Goal: Information Seeking & Learning: Check status

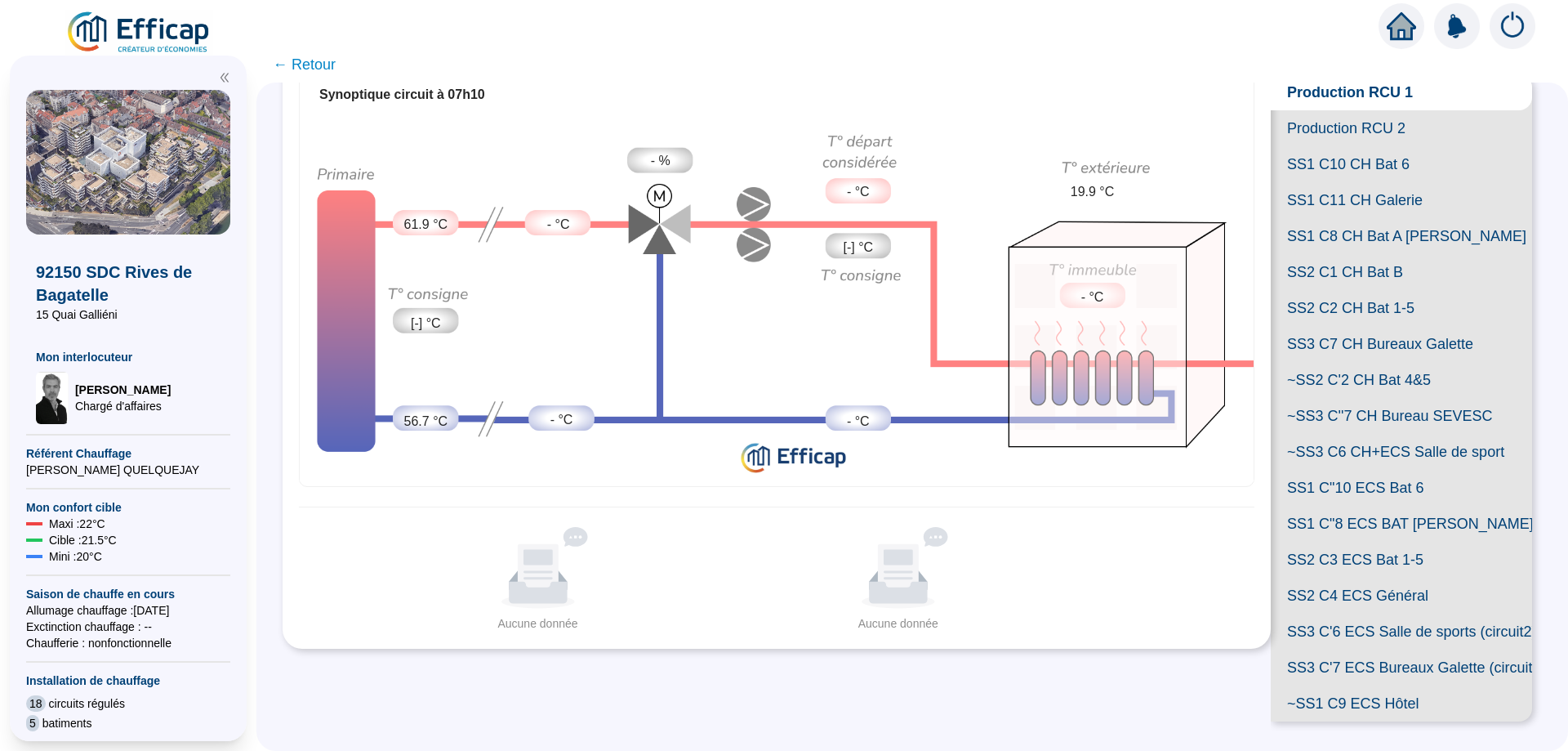
scroll to position [326, 0]
click at [1363, 542] on span "SS2 C3 ECS Bat 1-5" at bounding box center [1401, 560] width 261 height 36
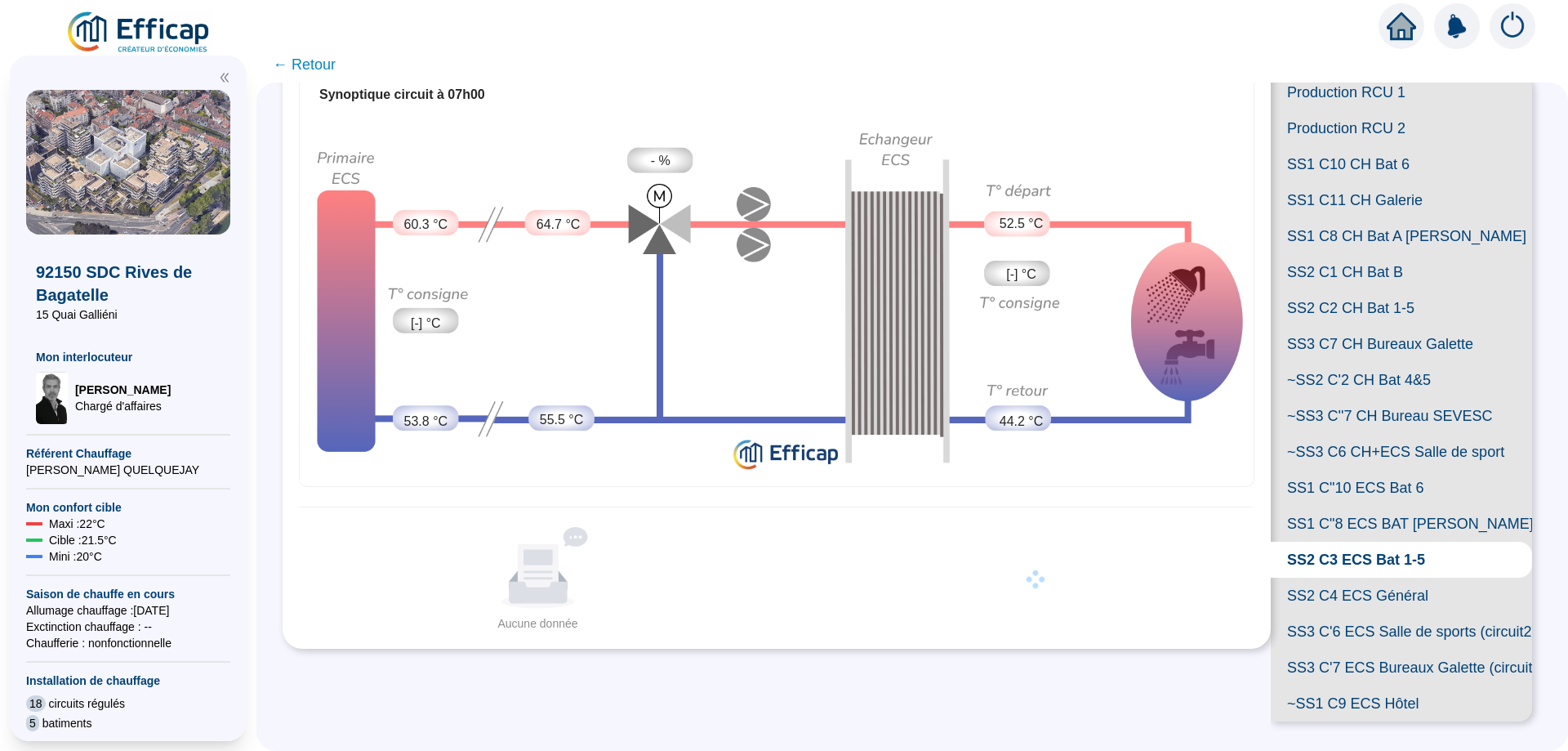
scroll to position [82, 0]
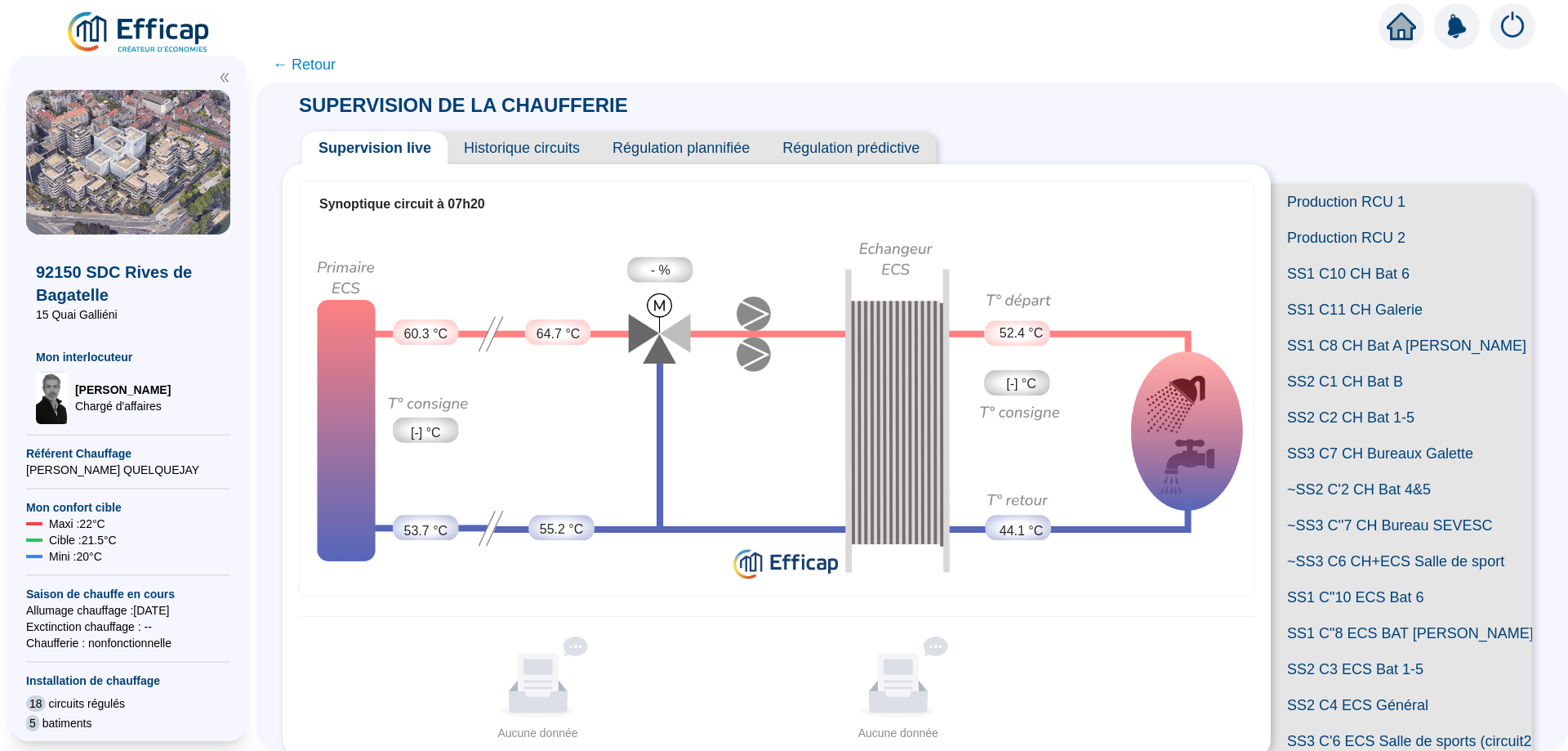
click at [526, 143] on span "Historique circuits" at bounding box center [522, 148] width 148 height 33
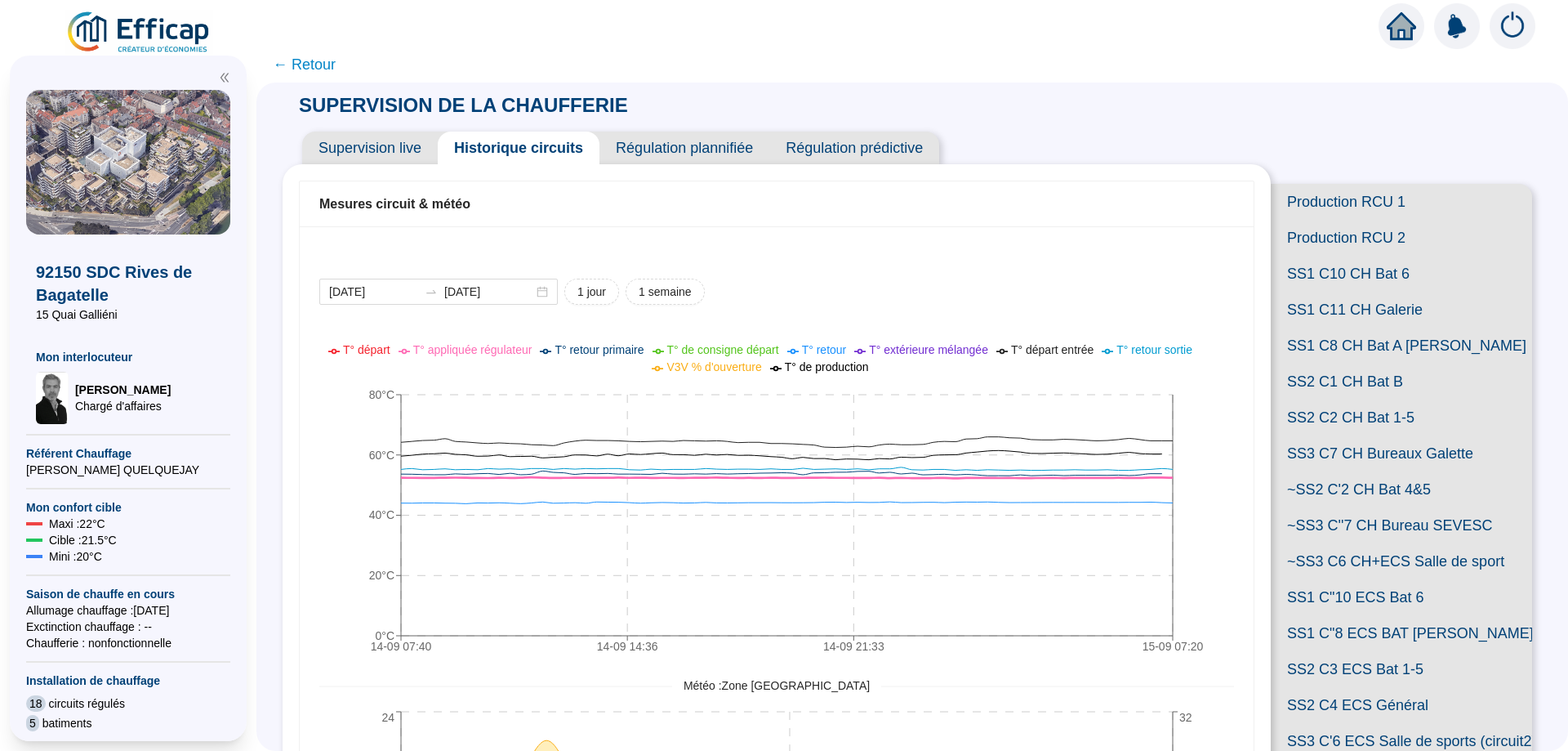
click at [672, 152] on span "Régulation plannifiée" at bounding box center [684, 148] width 170 height 33
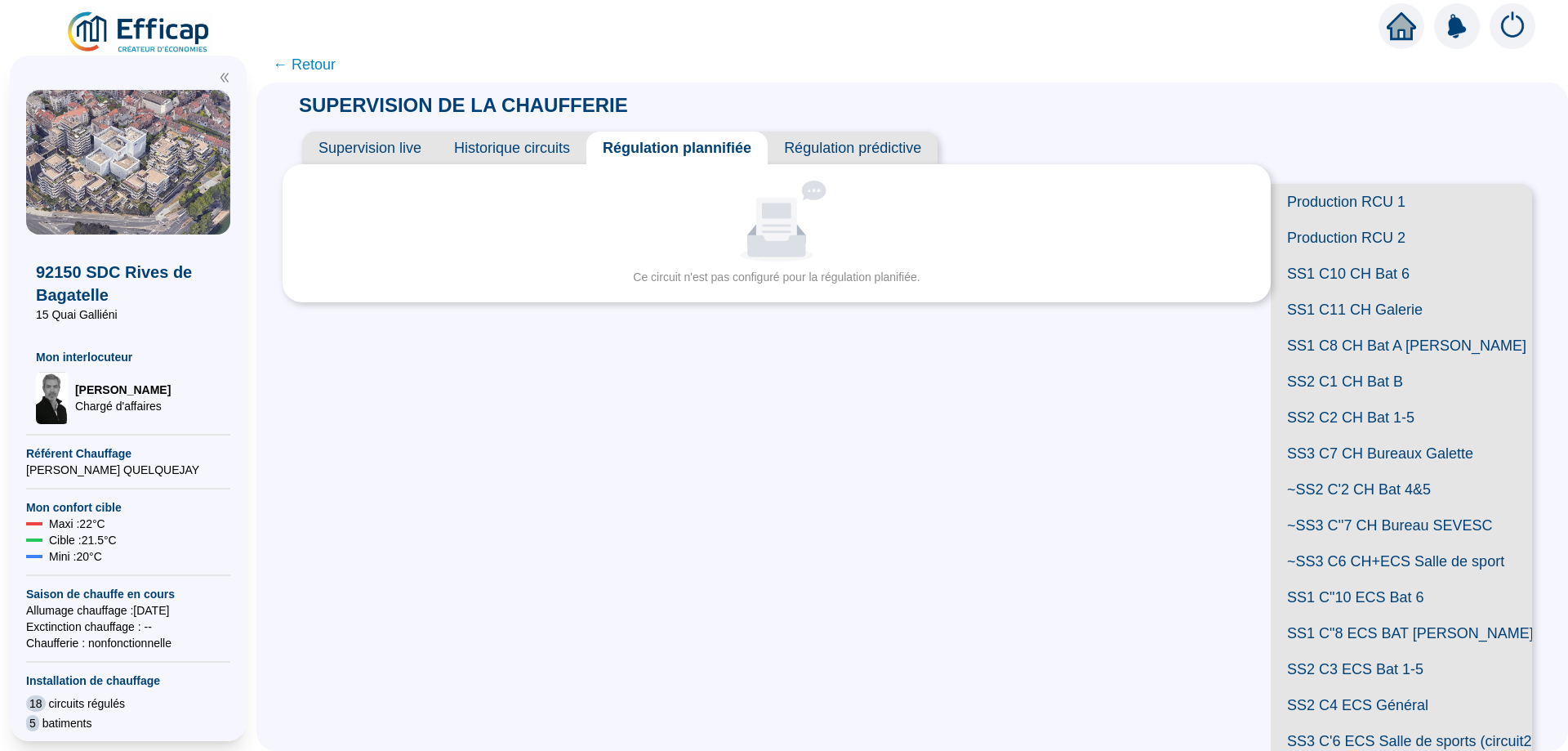
click at [367, 143] on span "Supervision live" at bounding box center [370, 148] width 136 height 33
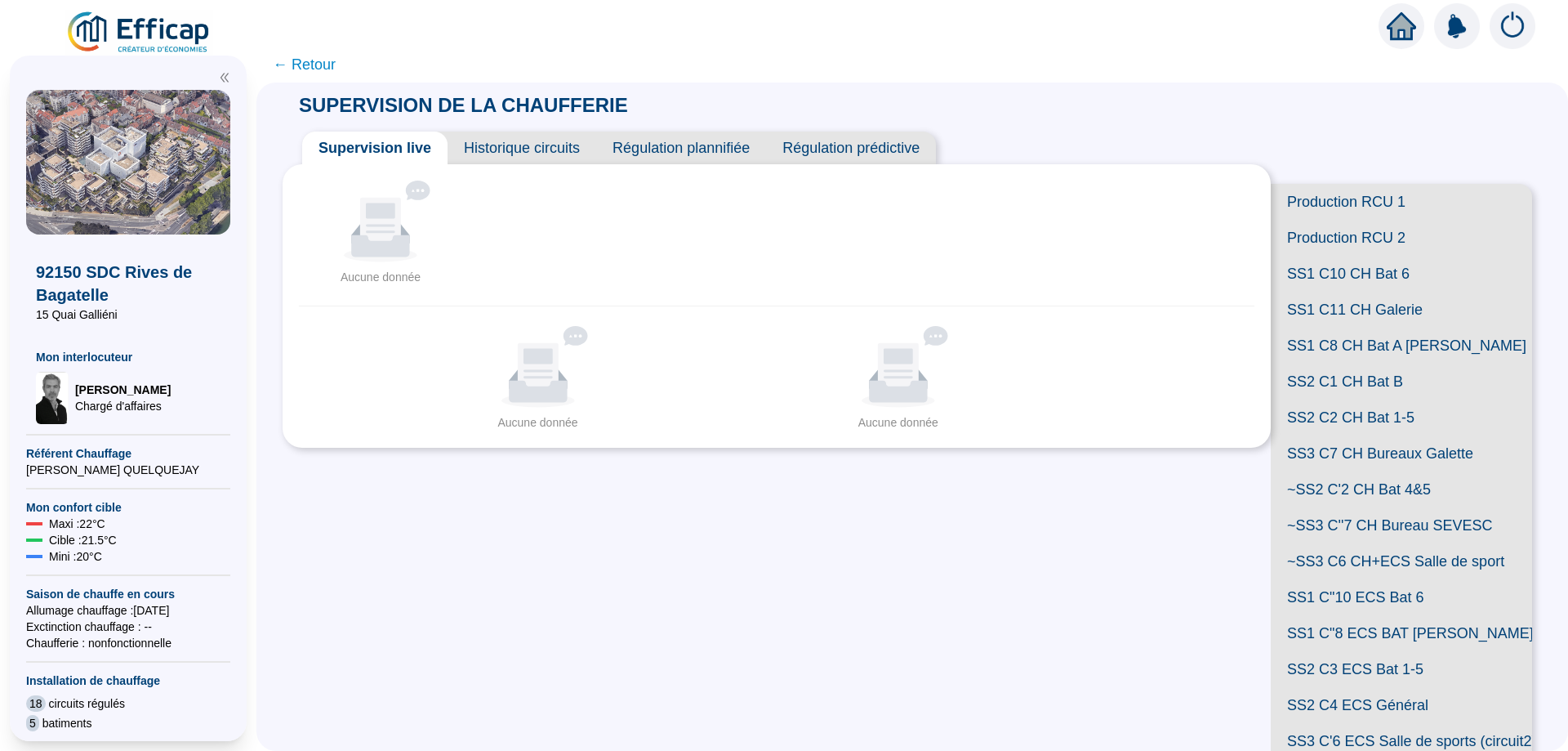
click at [524, 138] on span "Historique circuits" at bounding box center [522, 148] width 148 height 33
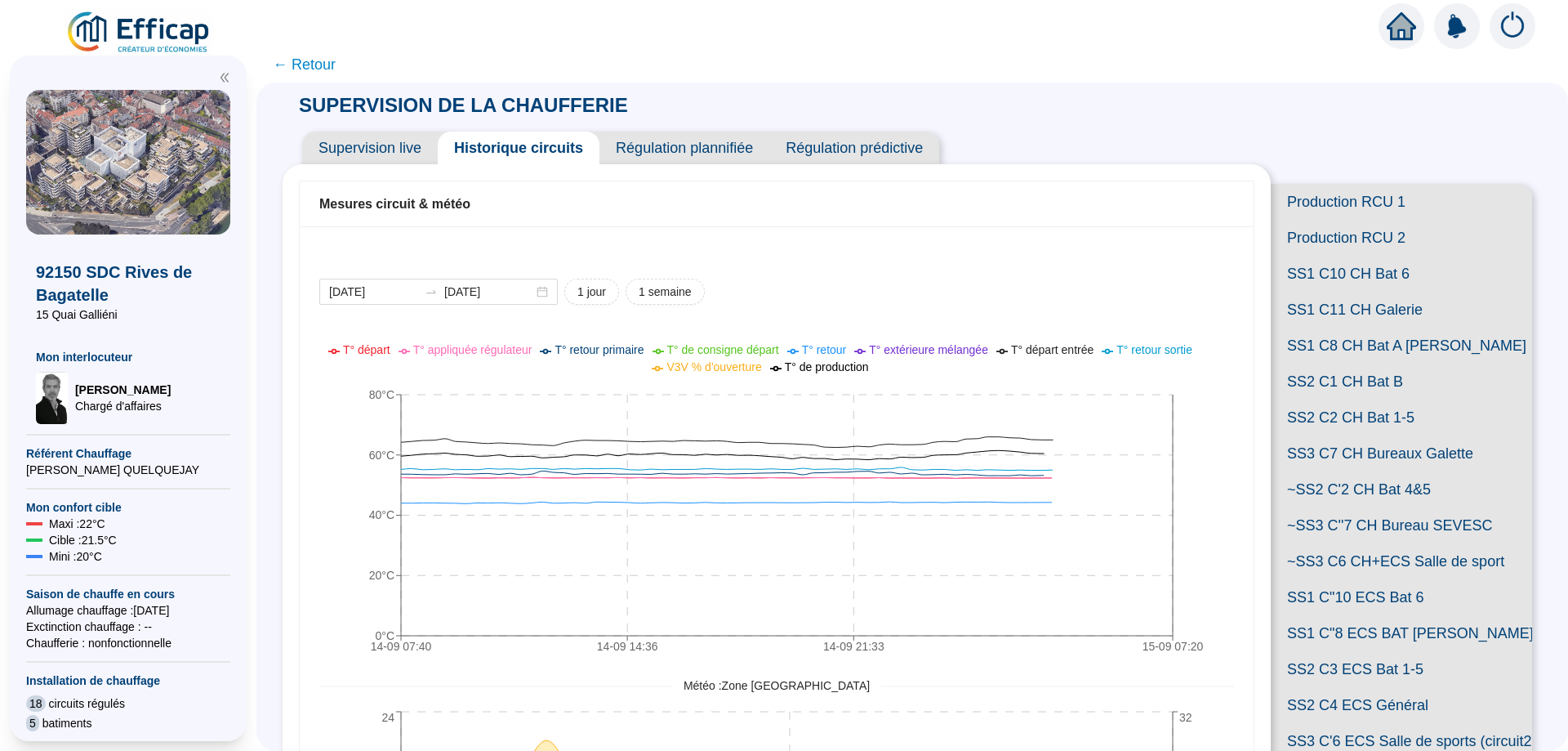
click at [390, 153] on span "Supervision live" at bounding box center [370, 148] width 136 height 33
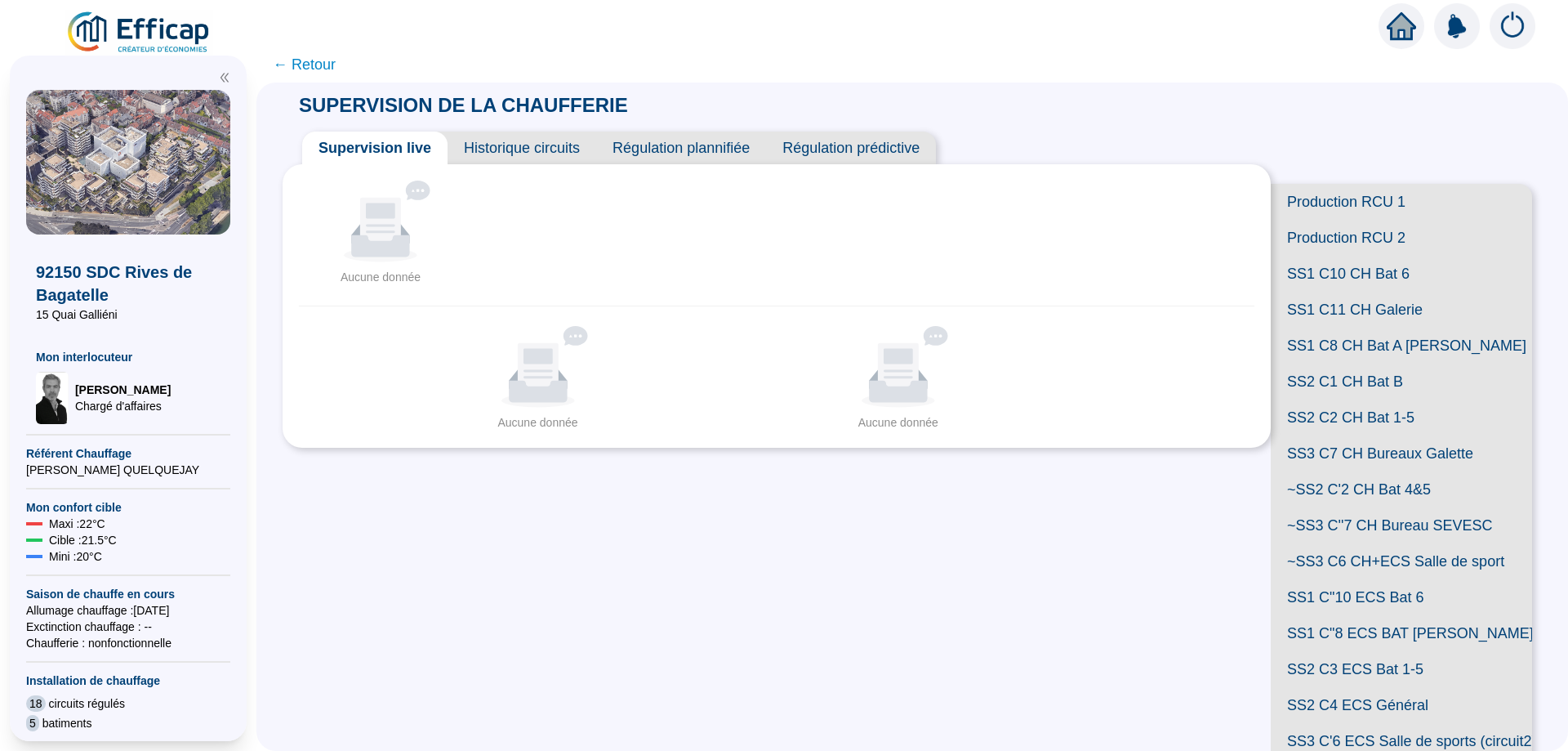
click at [1322, 187] on span "Production RCU 1" at bounding box center [1401, 202] width 261 height 36
click at [1322, 256] on span "Production RCU 2" at bounding box center [1401, 238] width 261 height 36
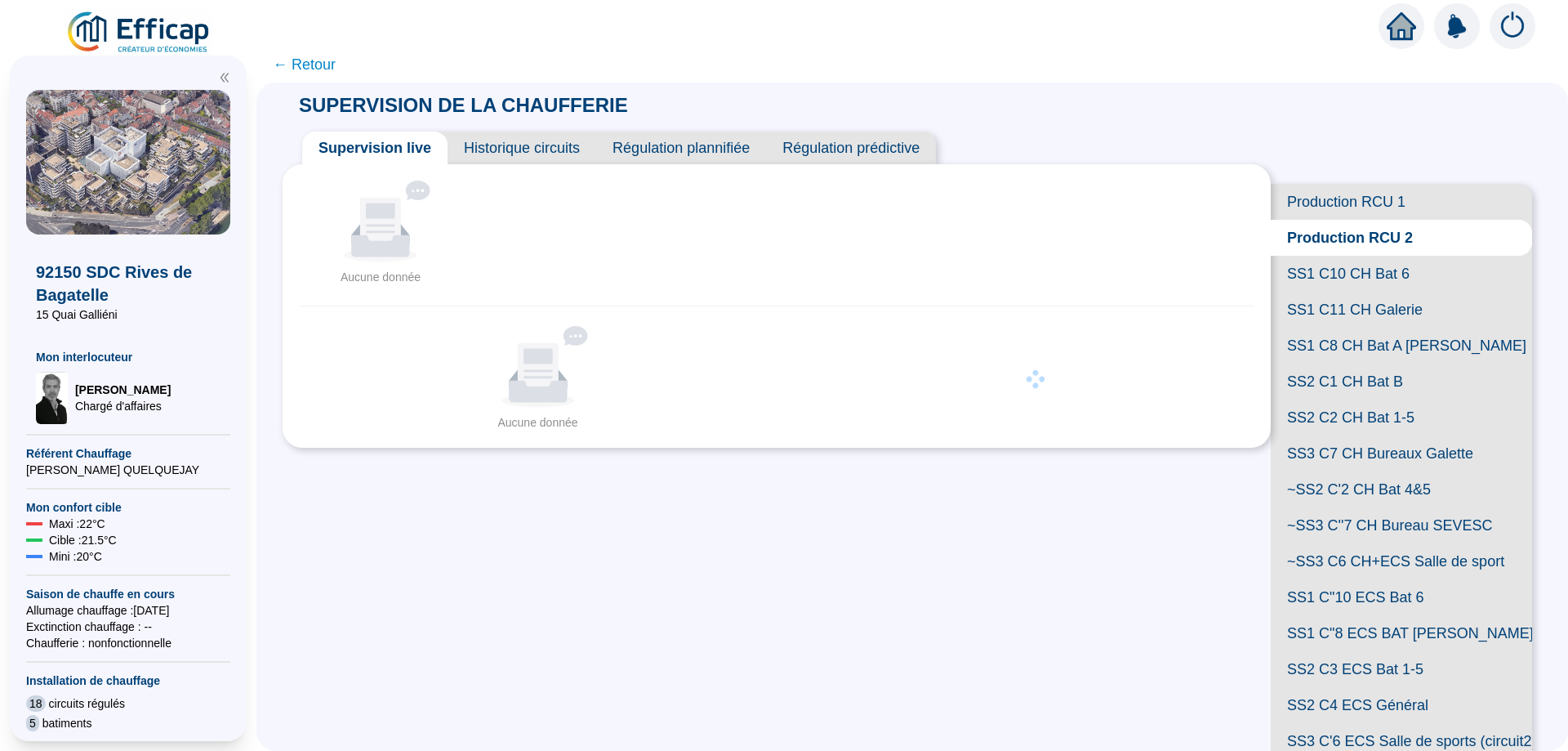
click at [523, 148] on span "Historique circuits" at bounding box center [522, 148] width 148 height 33
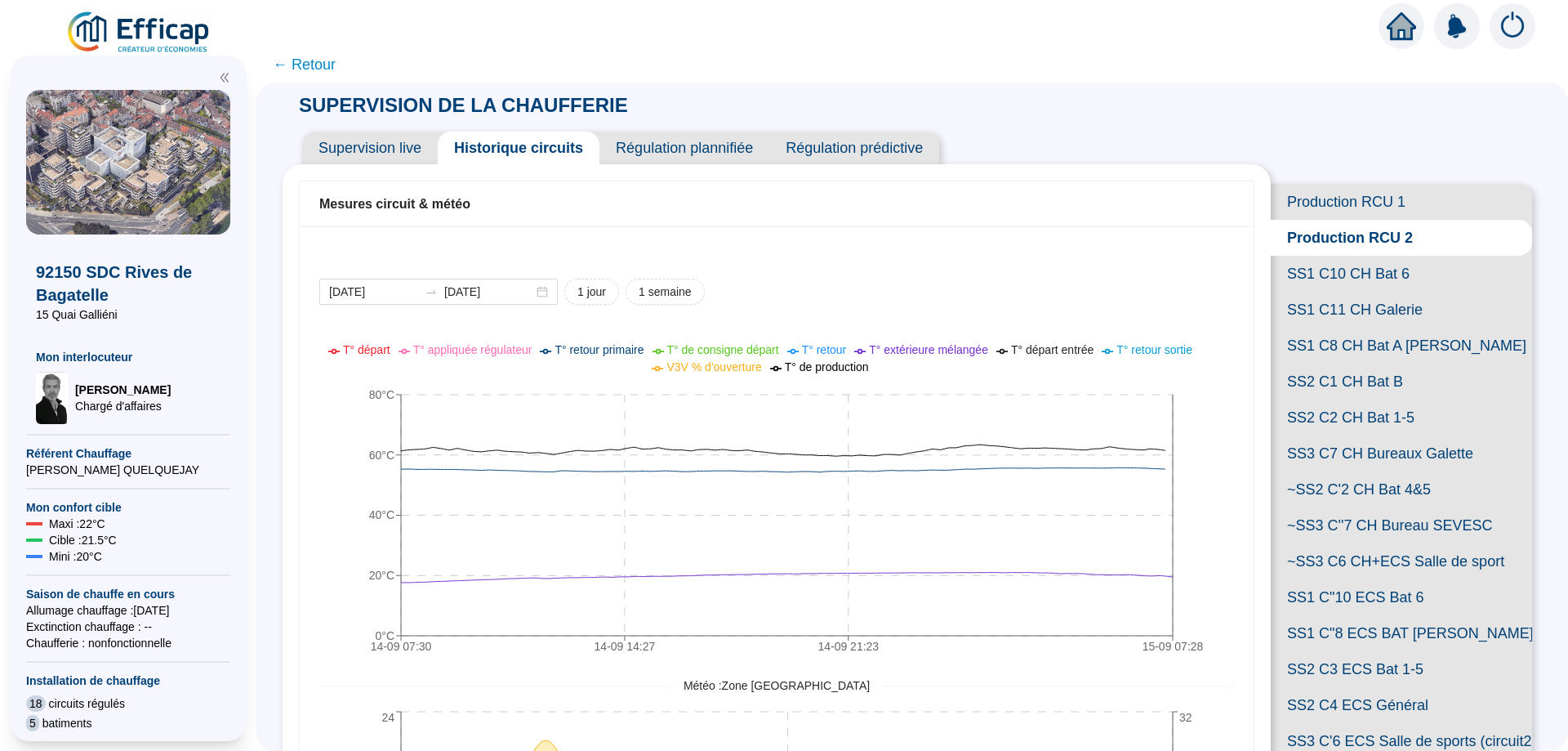
click at [1318, 199] on span "Production RCU 1" at bounding box center [1401, 202] width 261 height 36
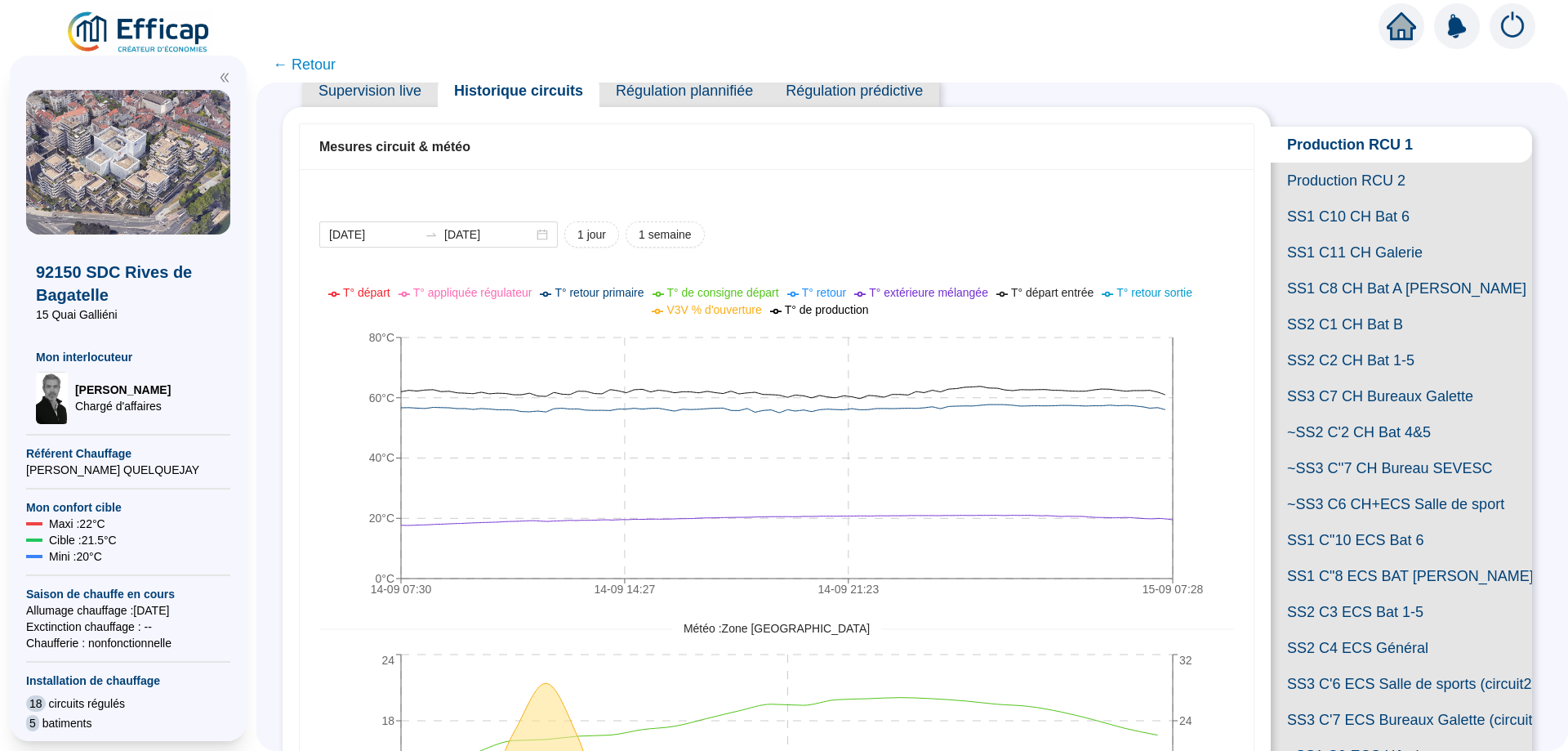
scroll to position [82, 0]
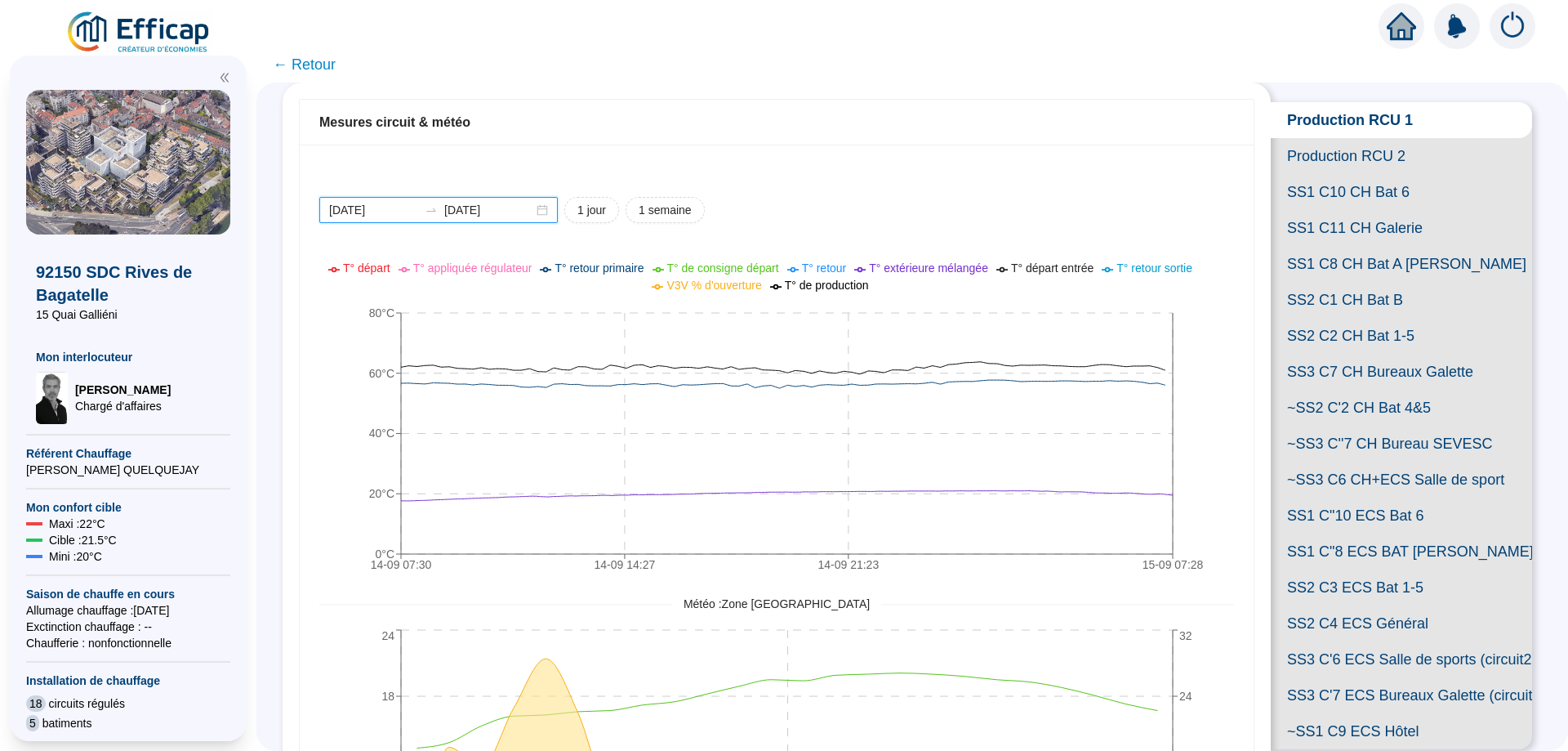
click at [390, 213] on input "[DATE]" at bounding box center [373, 210] width 89 height 17
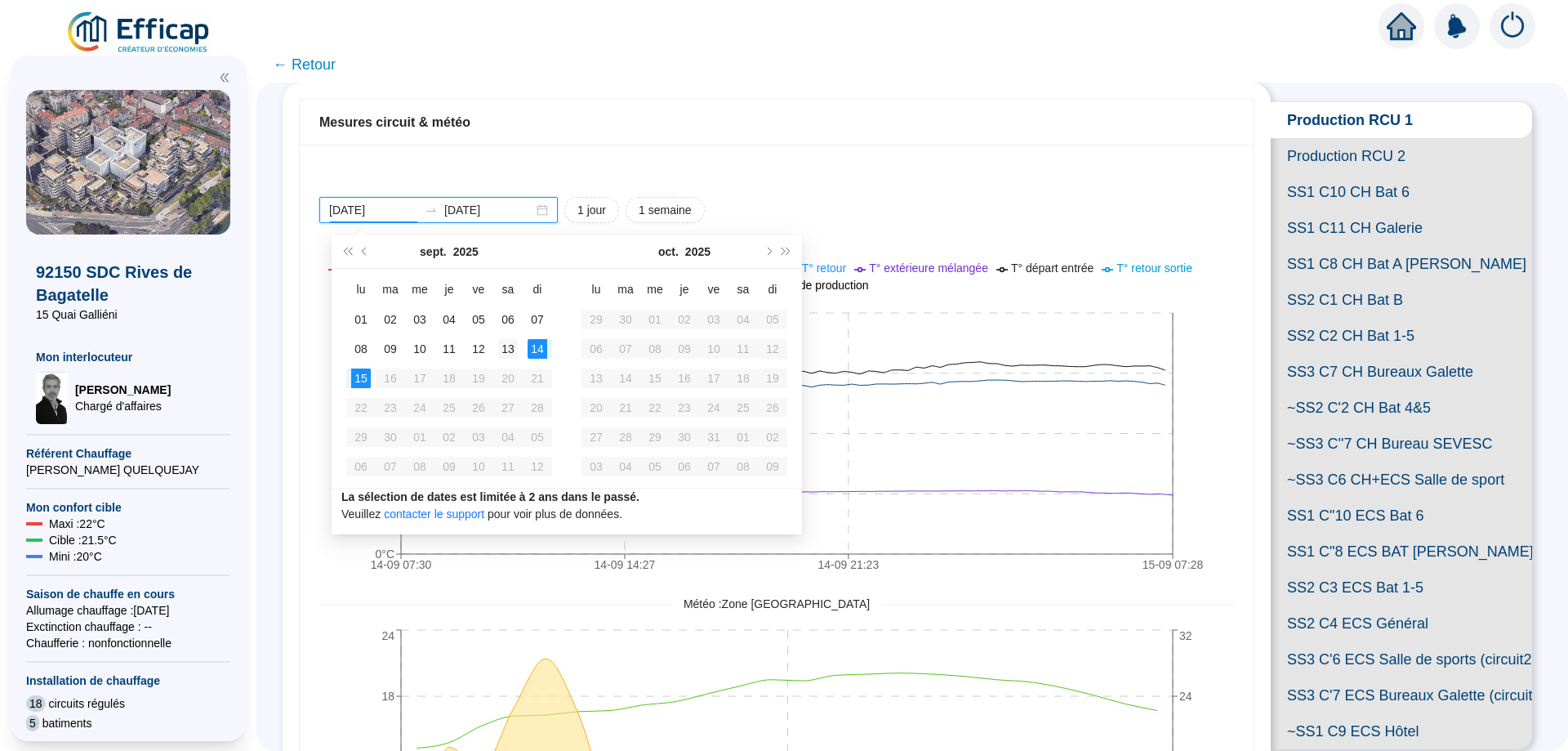
type input "[DATE]"
click at [503, 350] on div "13" at bounding box center [508, 349] width 20 height 20
type input "[DATE]"
click at [837, 230] on div "[DATE] [DATE] 1 jour 1 semaine 14-09 07:[PHONE_NUMBER]:[PHONE_NUMBER]:[PHONE_NU…" at bounding box center [776, 575] width 915 height 756
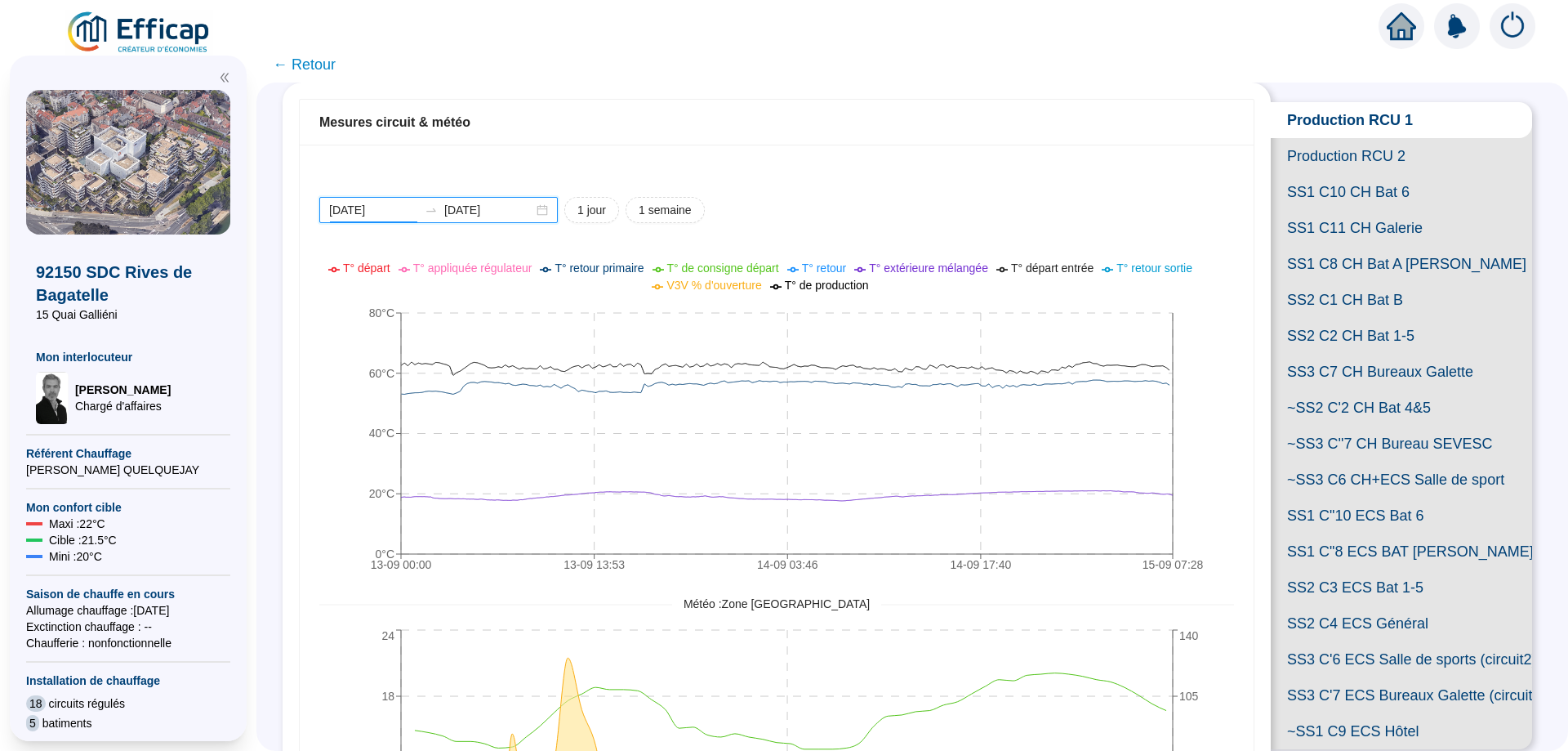
click at [391, 211] on input "[DATE]" at bounding box center [373, 210] width 89 height 17
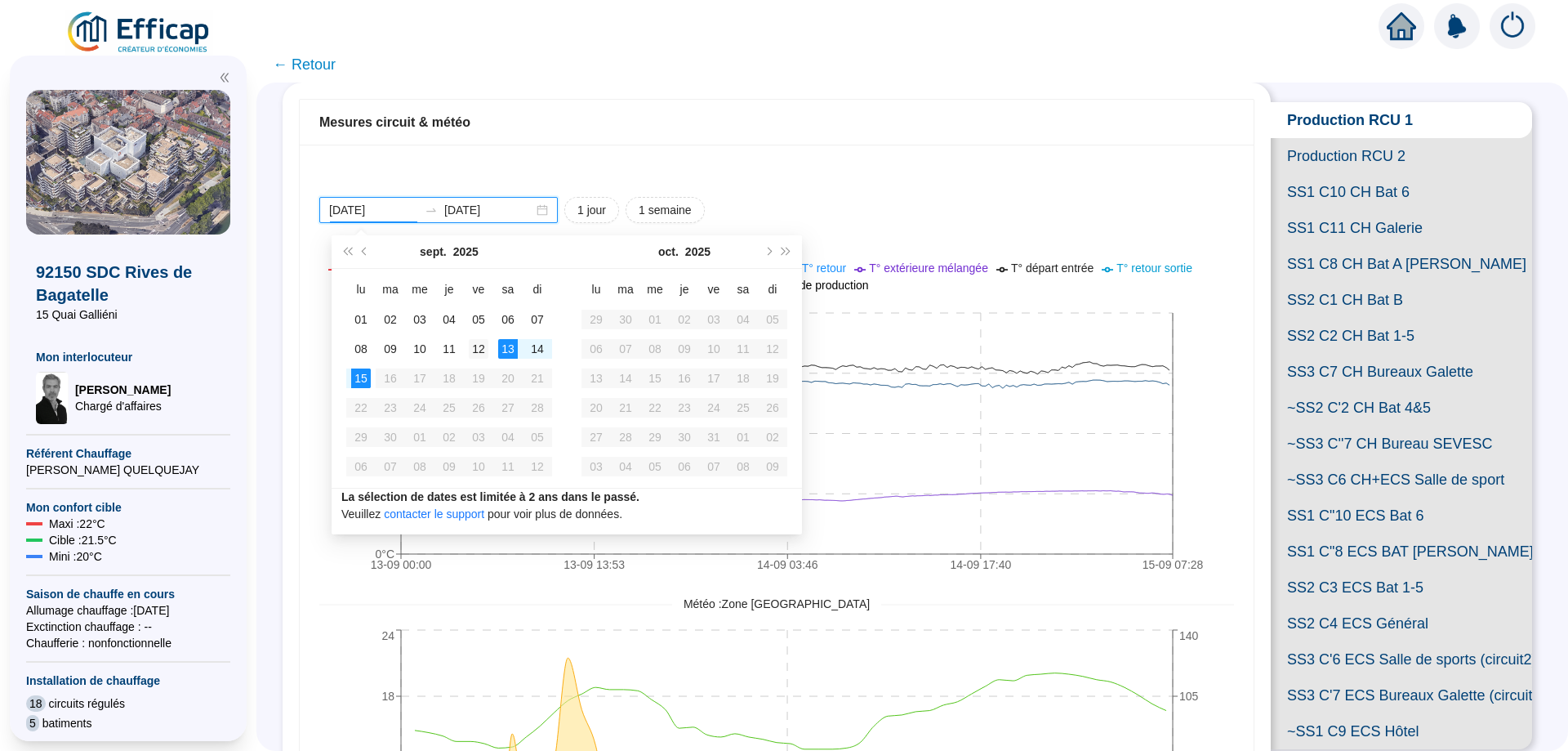
type input "[DATE]"
click at [483, 344] on div "12" at bounding box center [479, 349] width 20 height 20
type input "[DATE]"
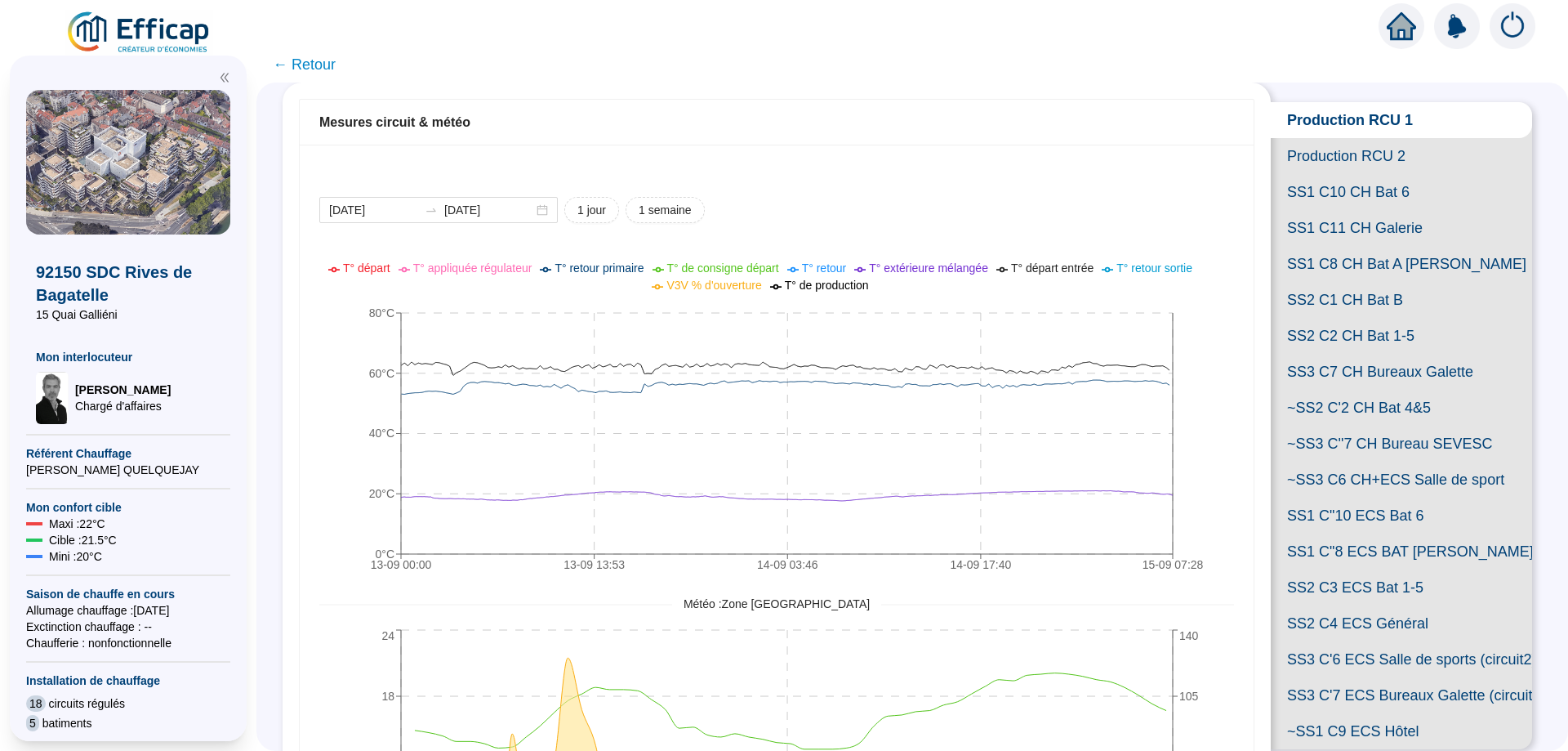
click at [887, 201] on div "[DATE] [DATE] 1 jour 1 semaine" at bounding box center [776, 210] width 915 height 26
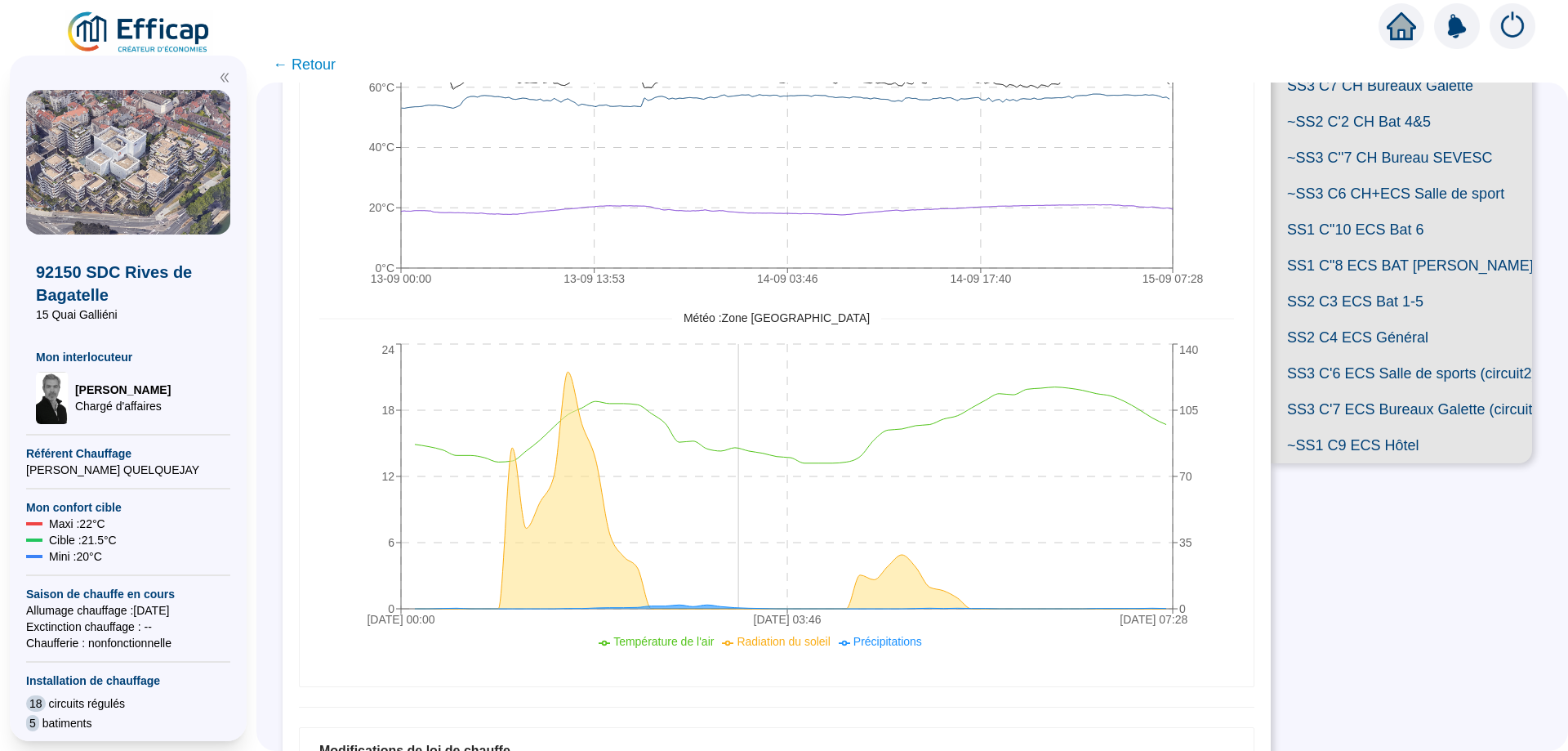
scroll to position [218, 0]
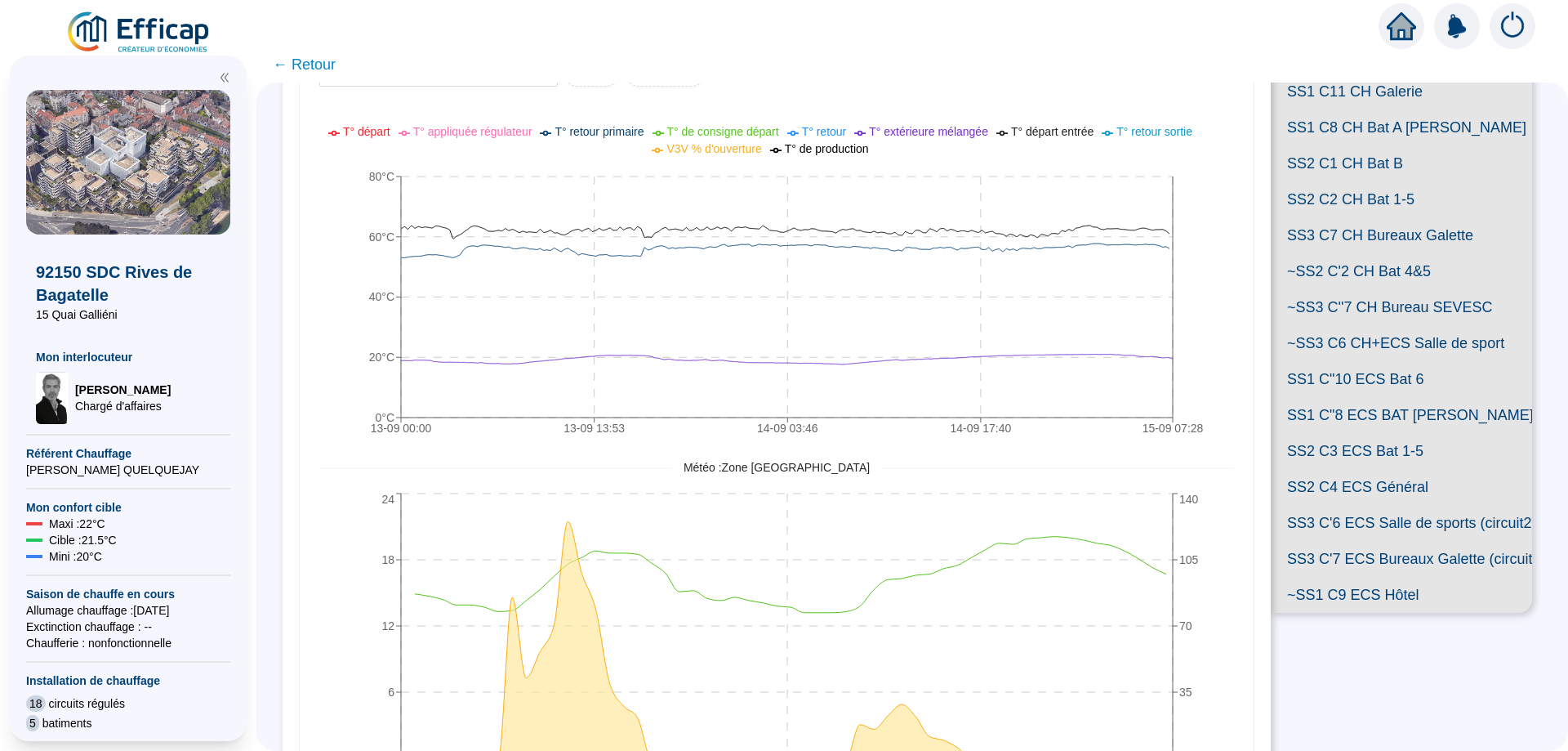
click at [300, 60] on span "← Retour" at bounding box center [304, 64] width 63 height 23
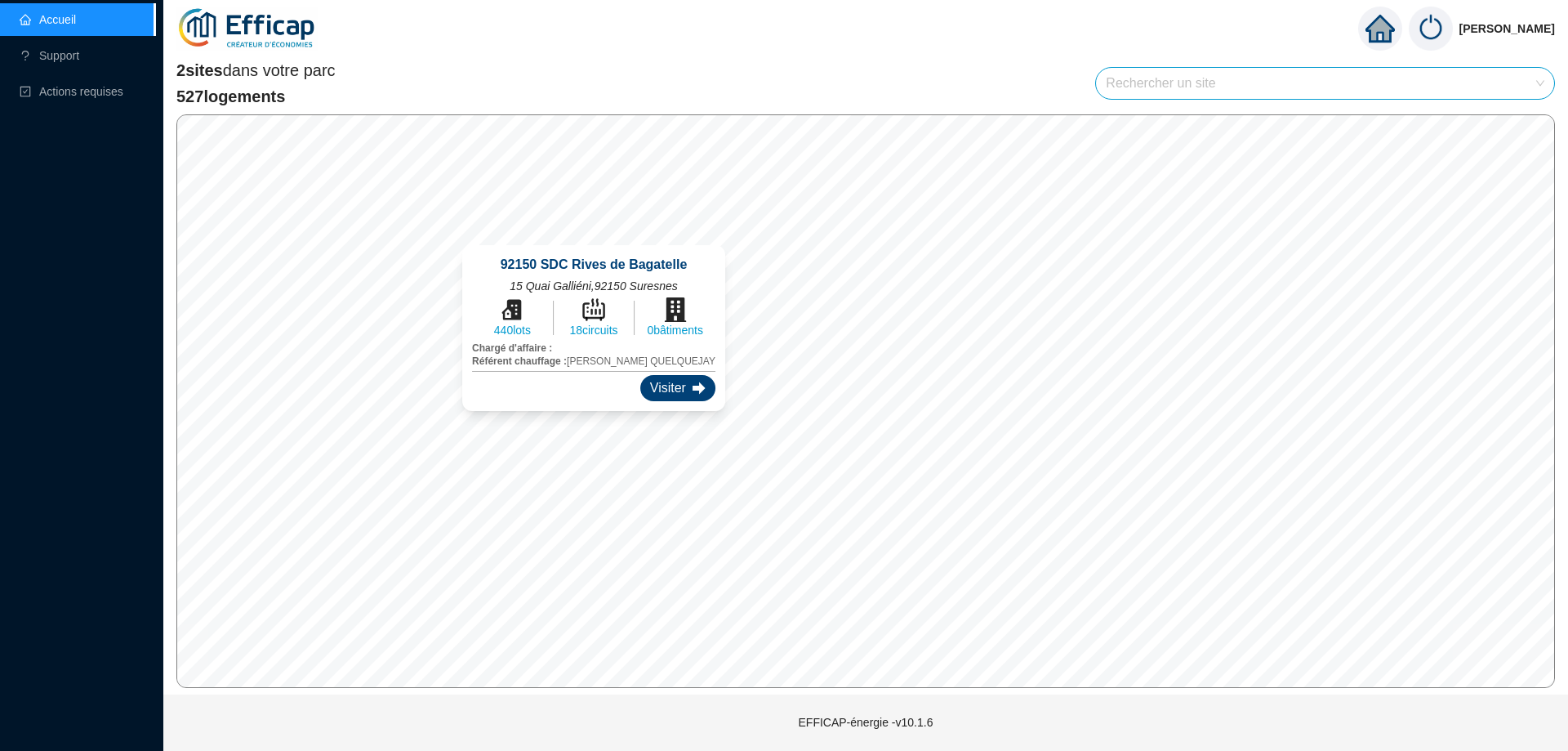
click at [640, 383] on div "Visiter" at bounding box center [677, 388] width 75 height 26
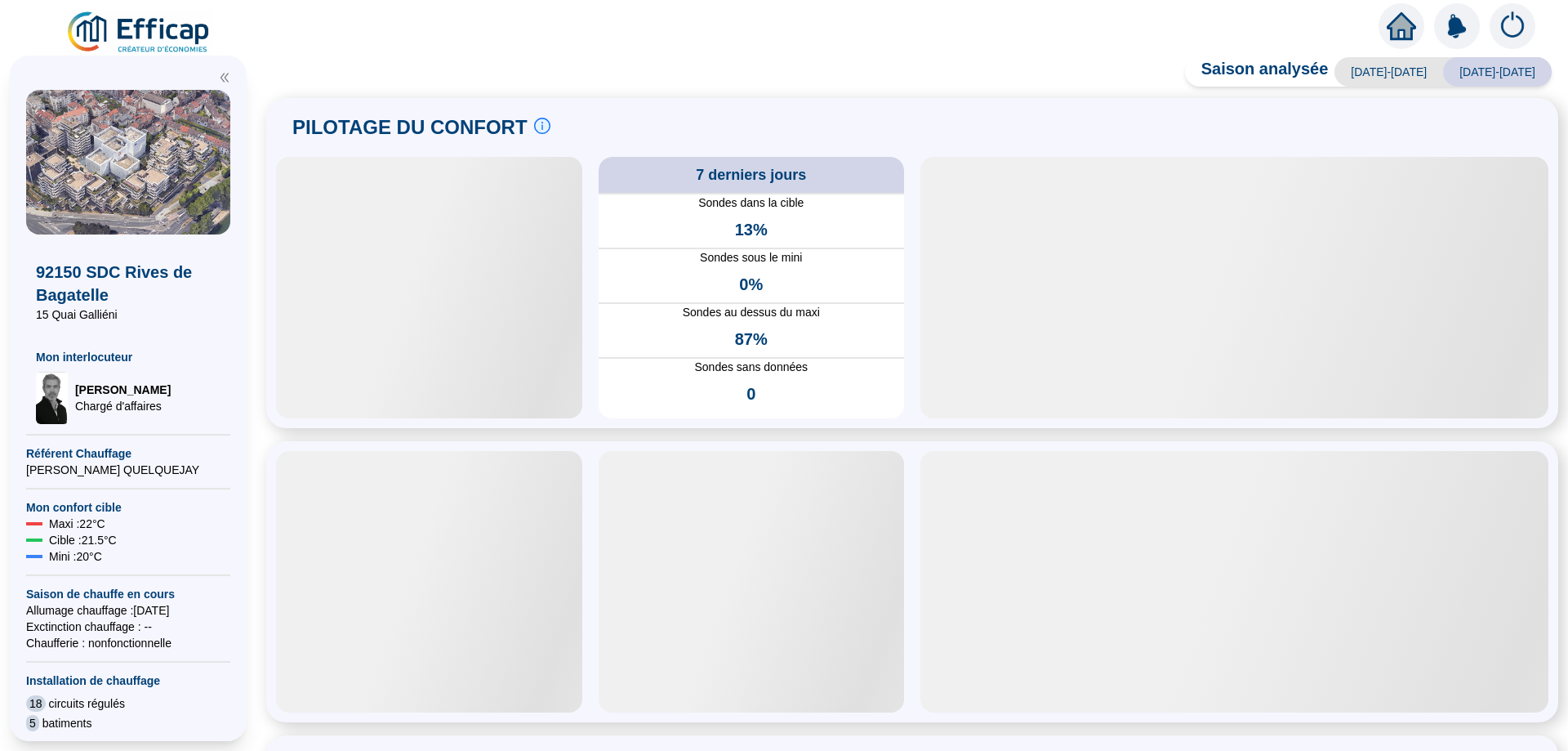
scroll to position [572, 0]
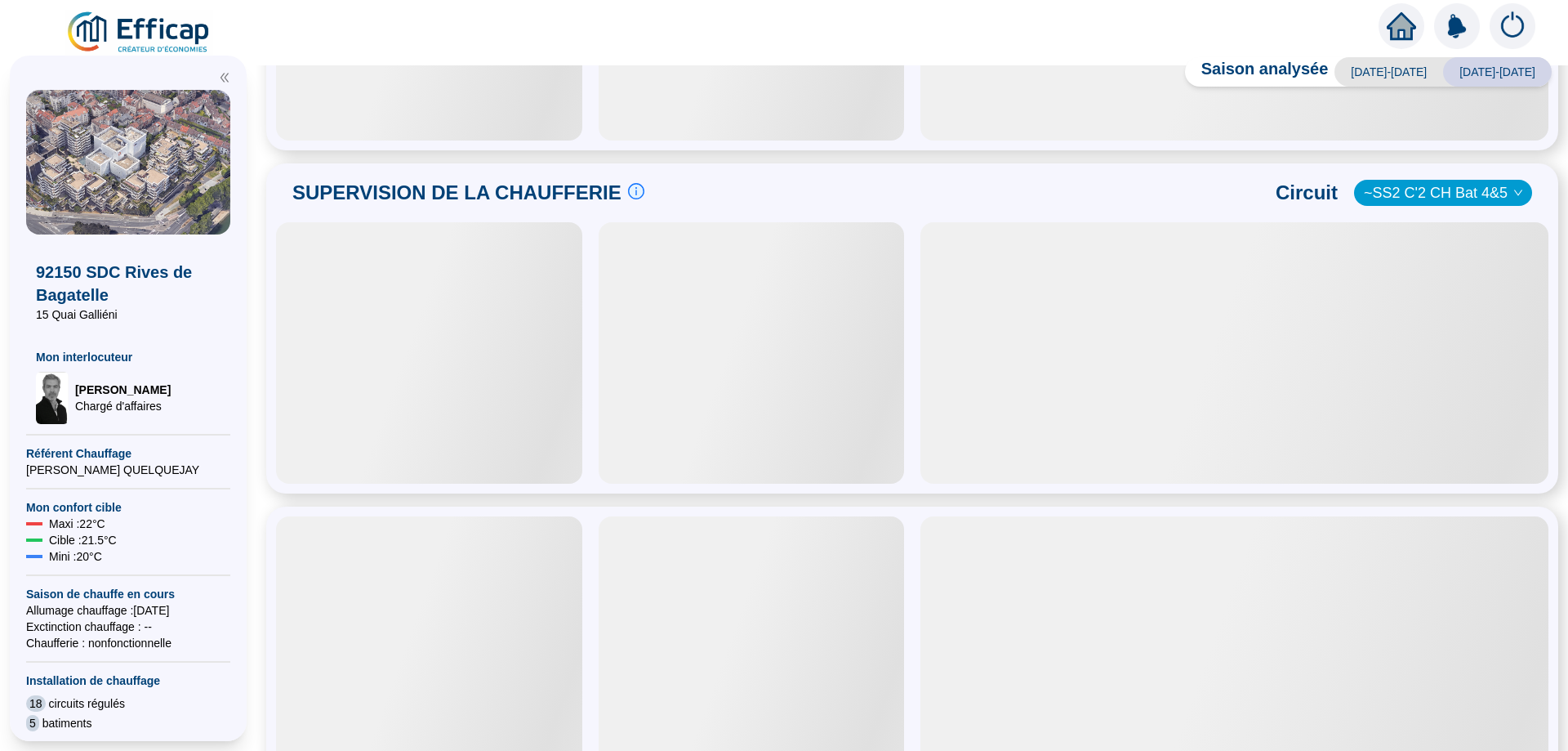
click at [1513, 189] on icon "down" at bounding box center [1518, 193] width 10 height 10
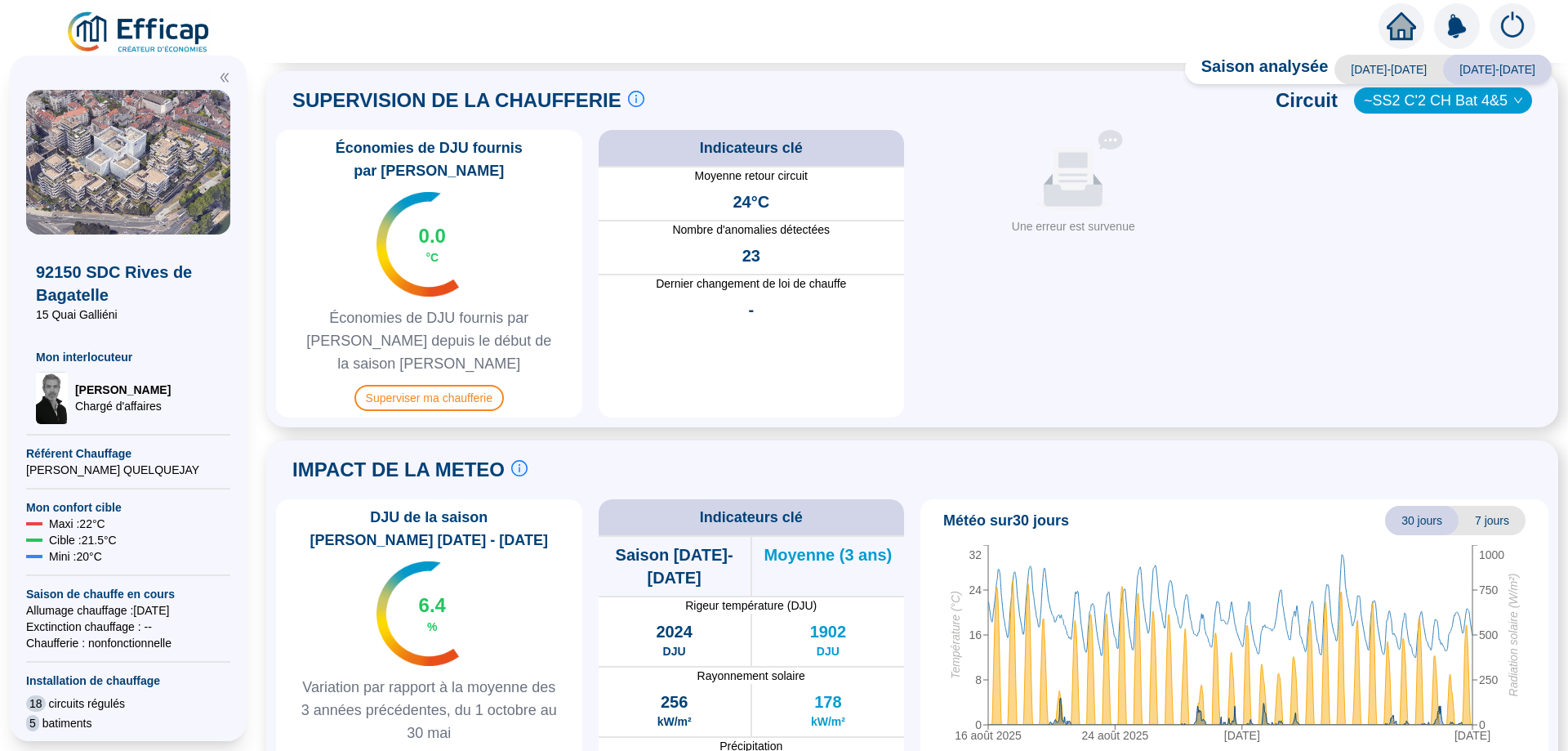
scroll to position [766, 0]
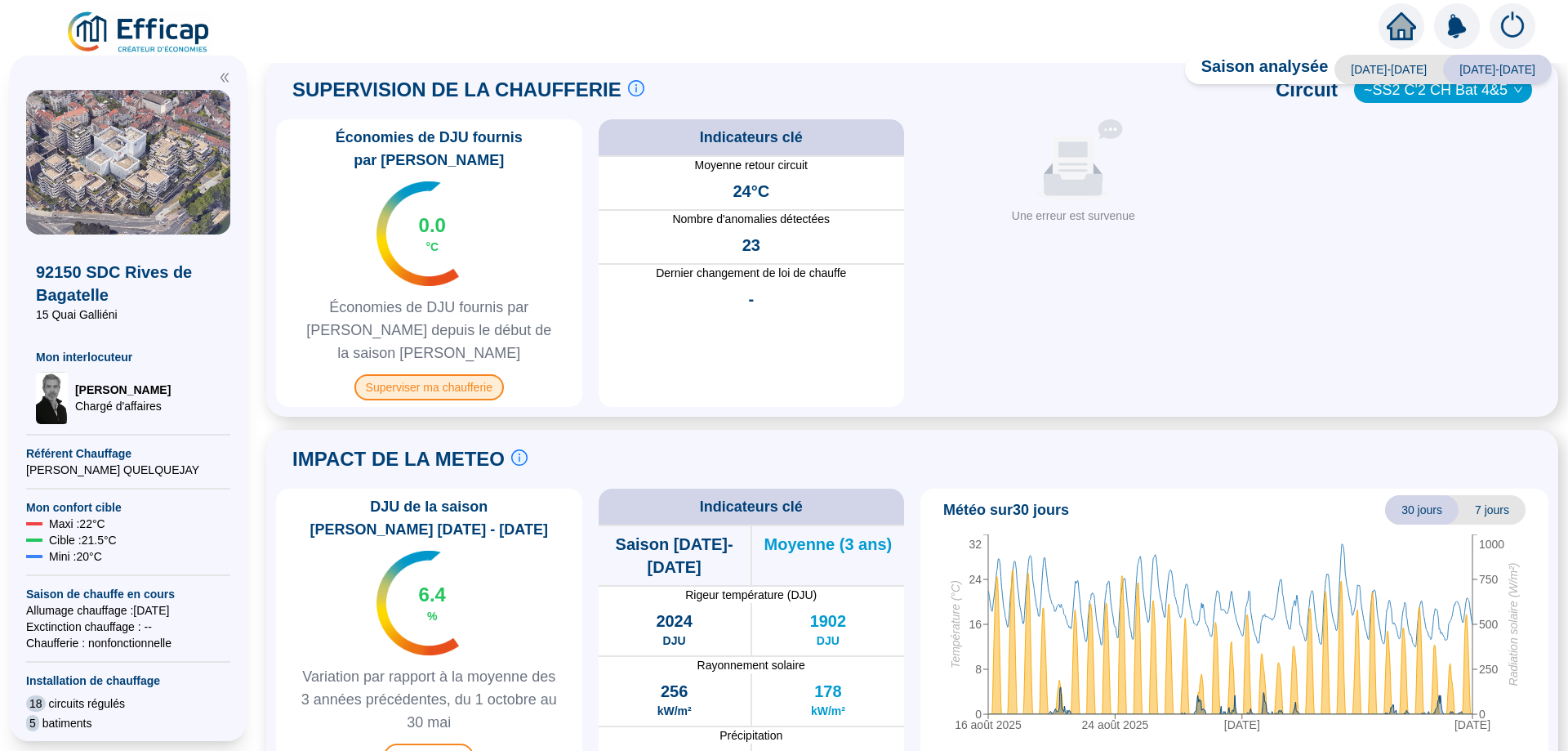
click at [466, 374] on span "Superviser ma chaufferie" at bounding box center [428, 387] width 149 height 26
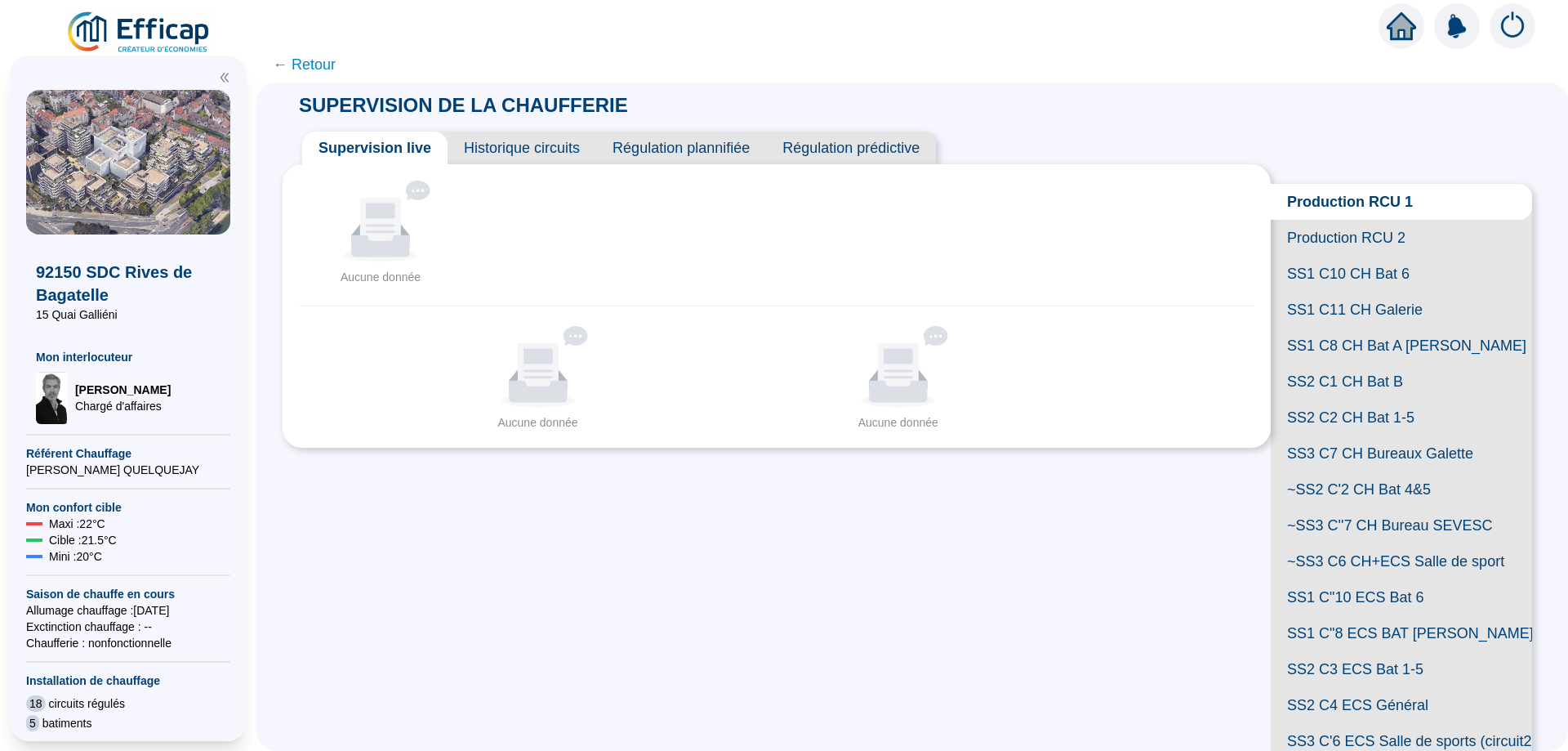
click at [519, 145] on span "Historique circuits" at bounding box center [522, 148] width 148 height 33
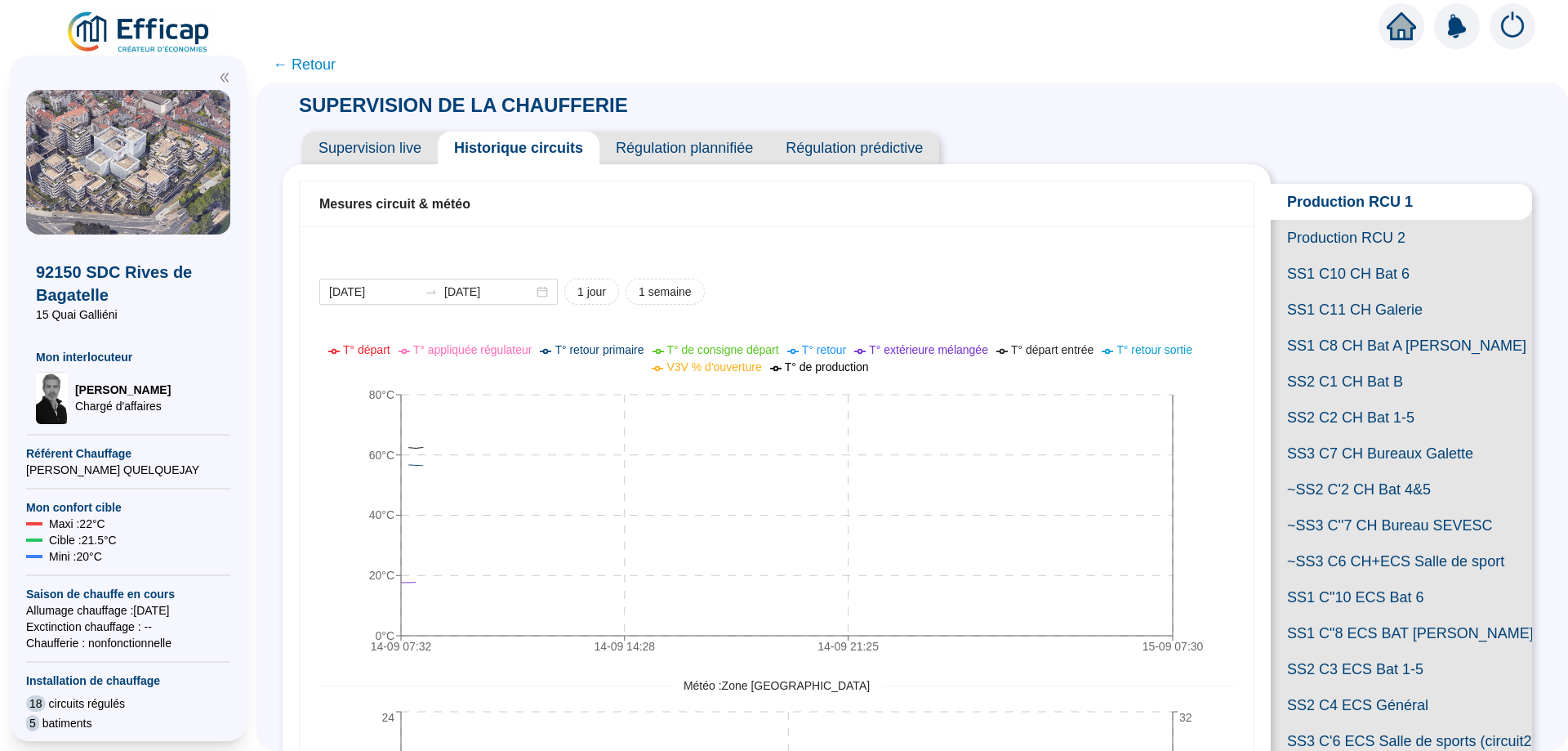
click at [372, 138] on span "Supervision live" at bounding box center [370, 148] width 136 height 33
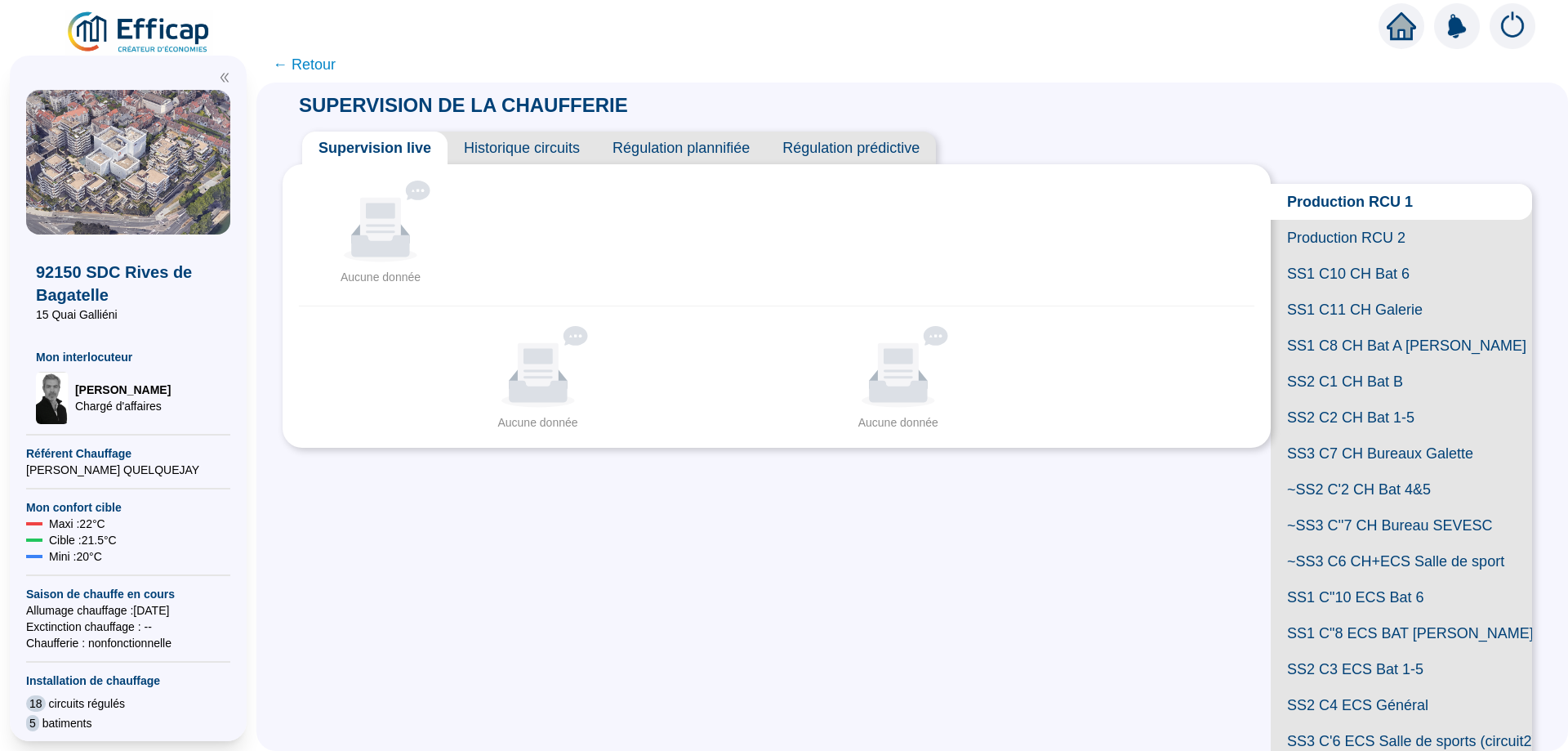
click at [388, 232] on icon at bounding box center [380, 230] width 58 height 54
click at [535, 148] on span "Historique circuits" at bounding box center [522, 148] width 148 height 33
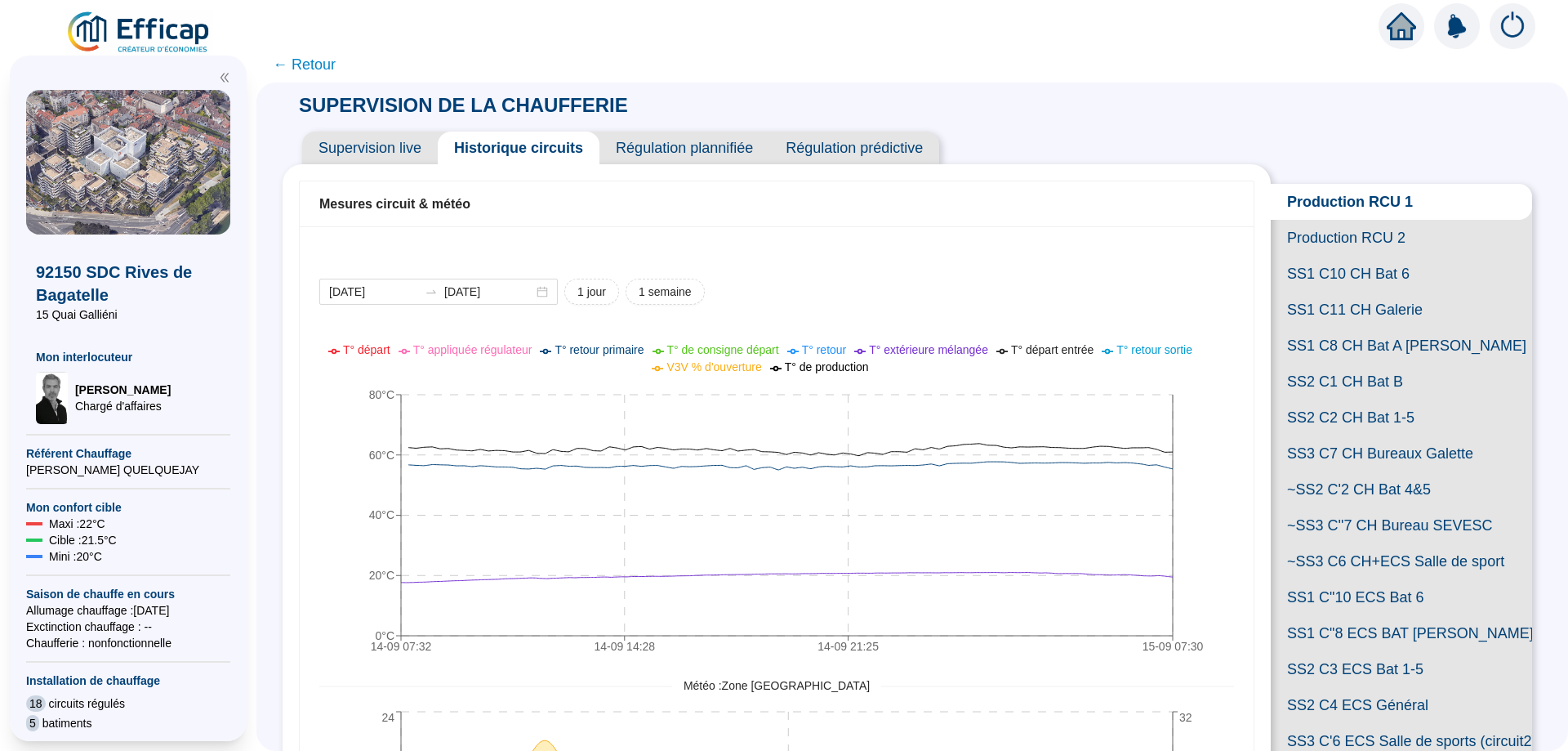
click at [403, 148] on span "Supervision live" at bounding box center [370, 148] width 136 height 33
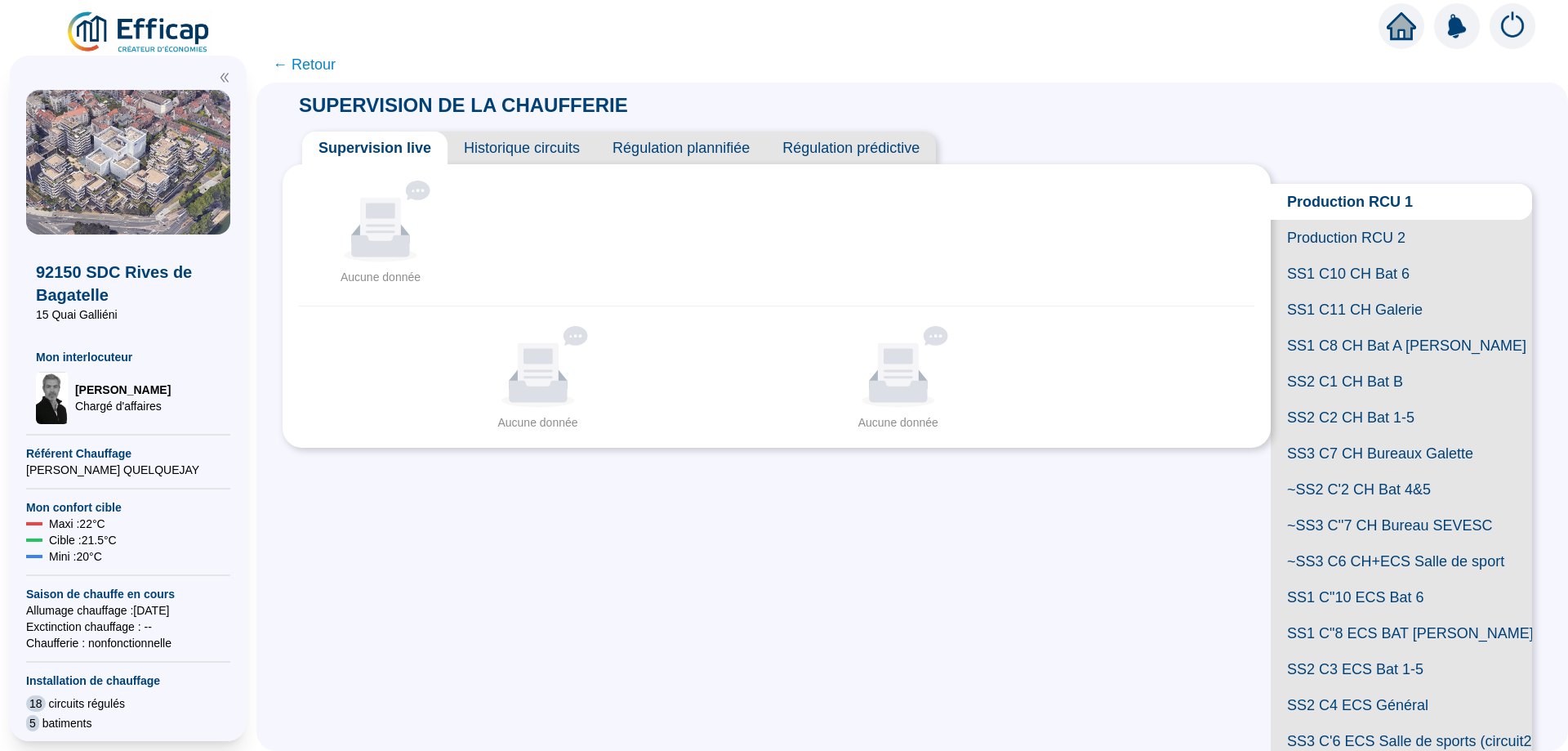
click at [695, 143] on span "Régulation plannifiée" at bounding box center [681, 148] width 170 height 33
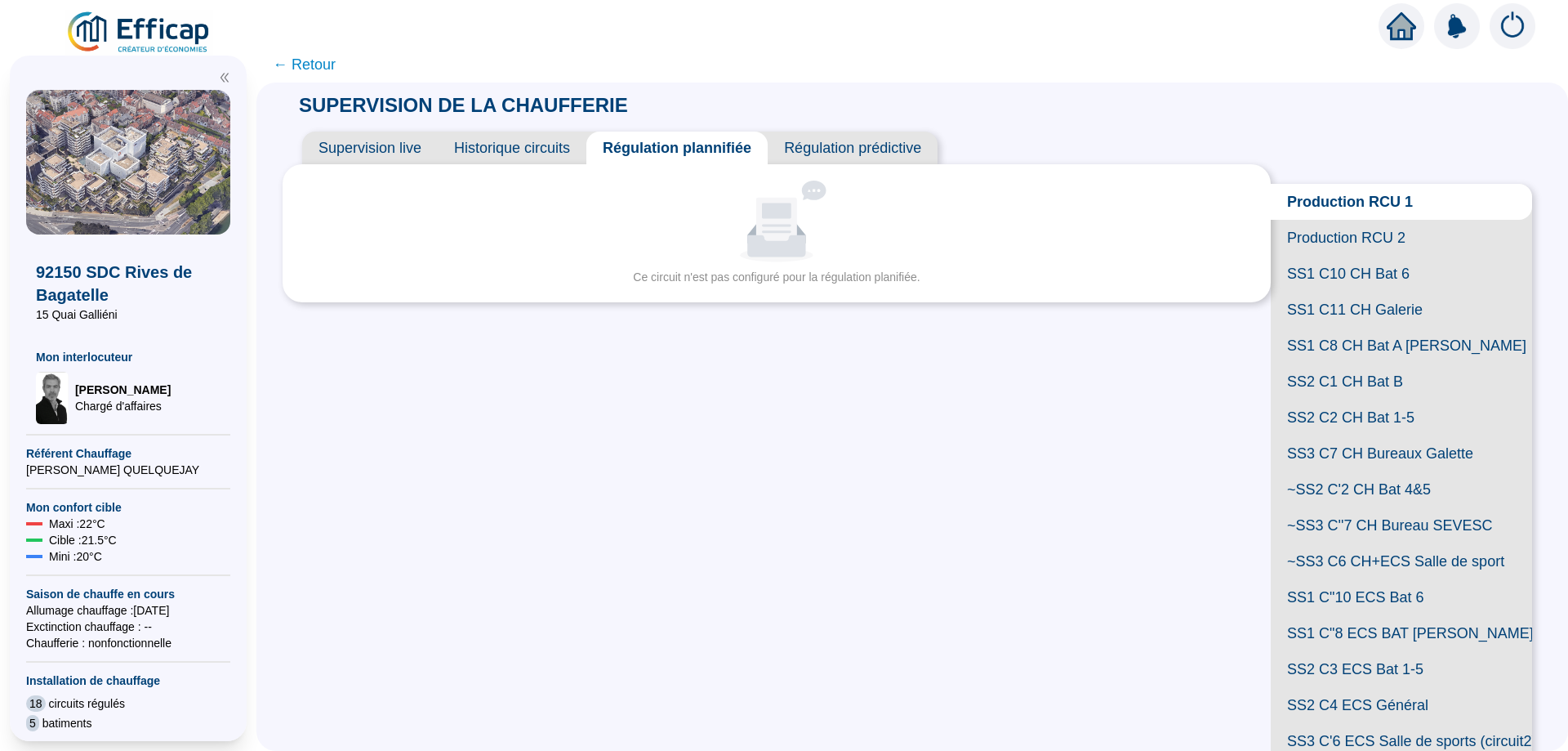
click at [822, 145] on span "Régulation prédictive" at bounding box center [853, 148] width 170 height 33
click at [512, 143] on span "Historique circuits" at bounding box center [512, 148] width 148 height 33
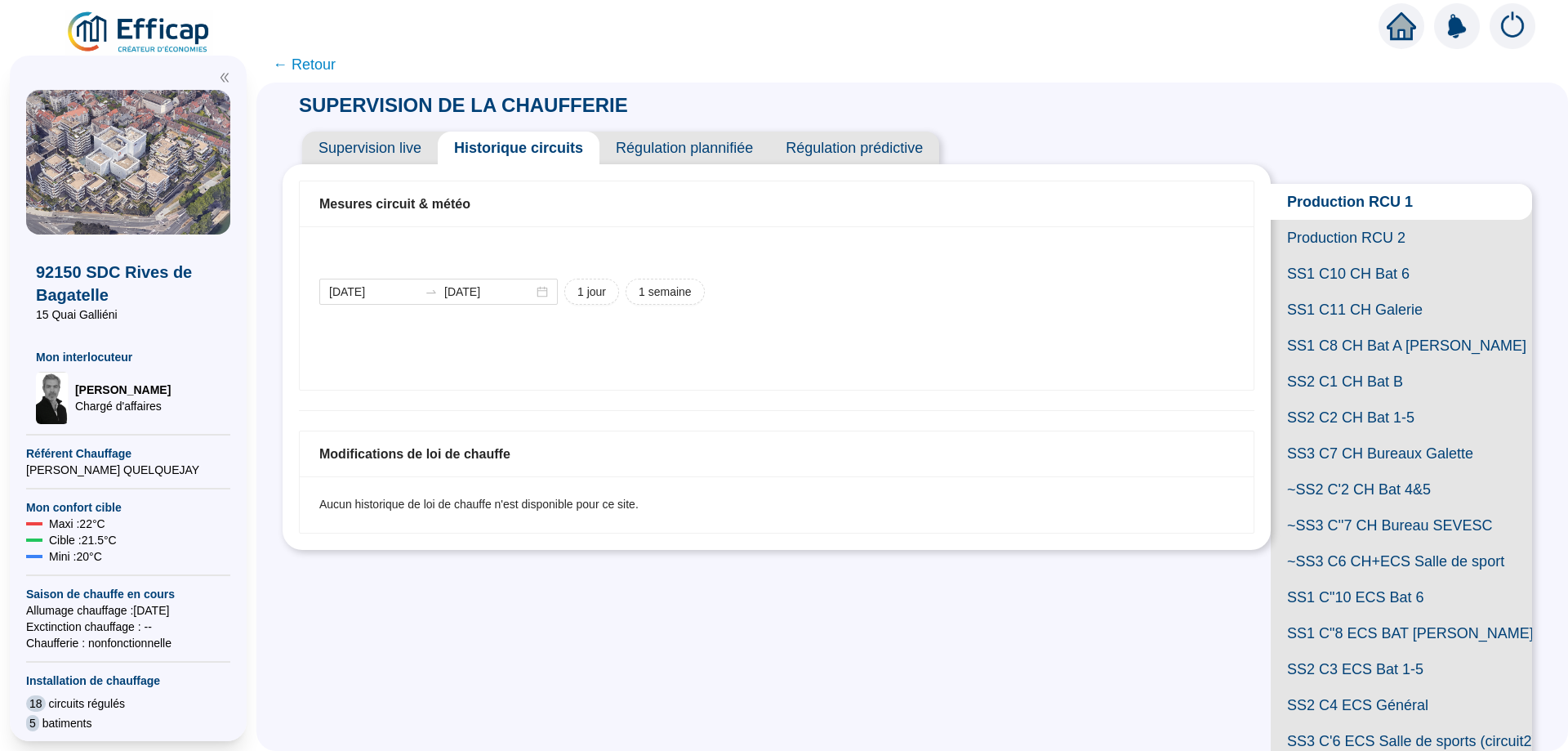
click at [377, 145] on span "Supervision live" at bounding box center [370, 148] width 136 height 33
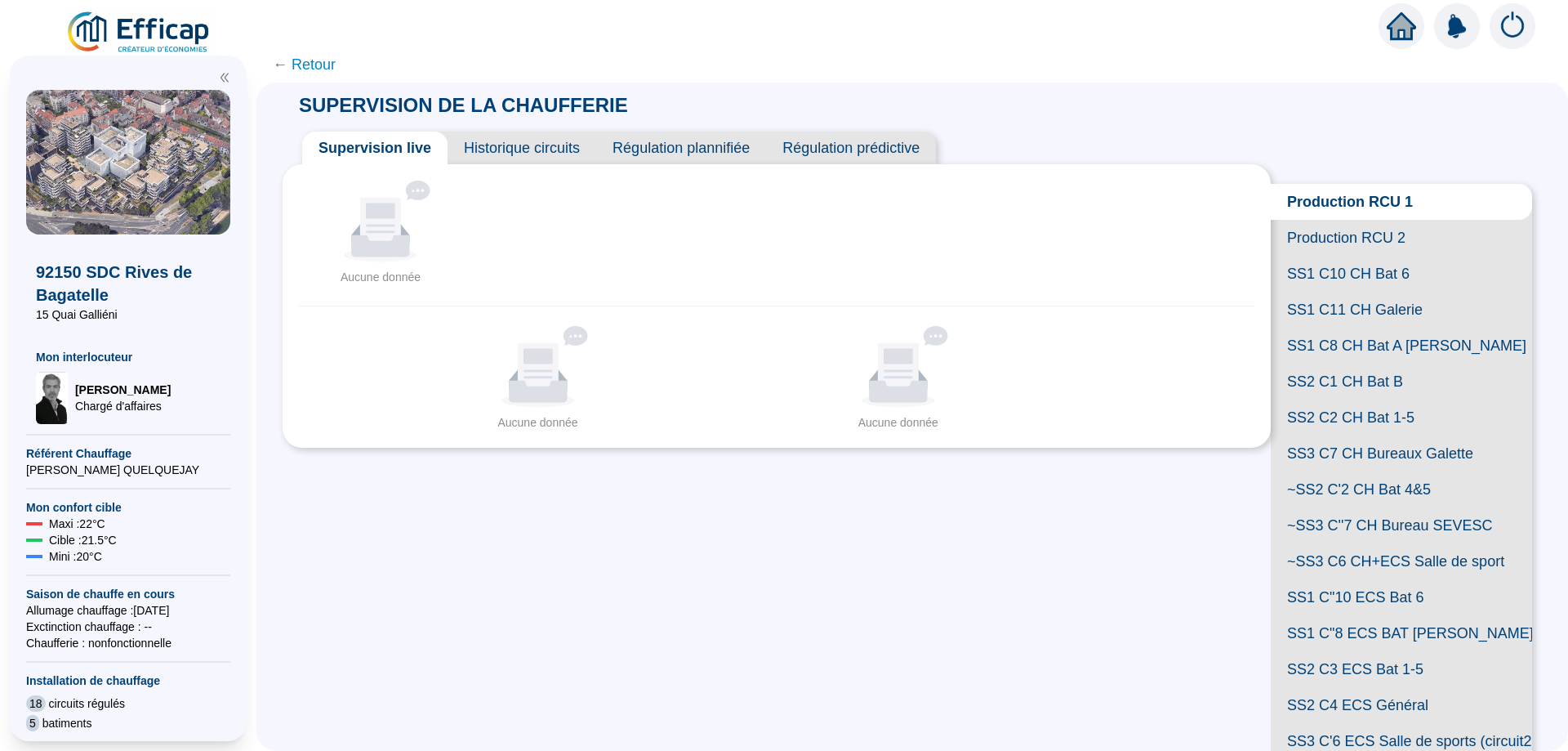
click at [1334, 237] on span "Production RCU 2" at bounding box center [1401, 238] width 261 height 36
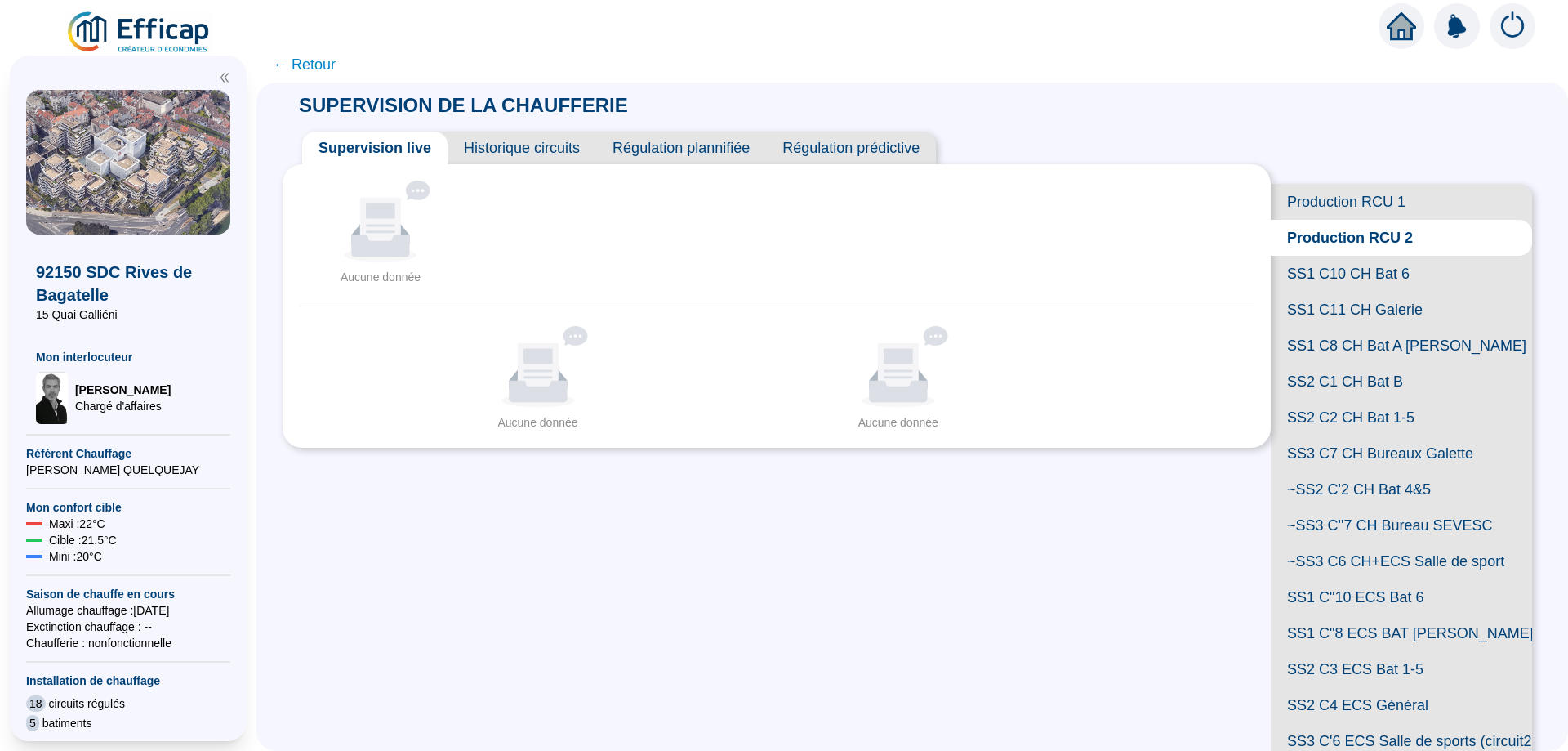
click at [1326, 197] on span "Production RCU 1" at bounding box center [1401, 202] width 261 height 36
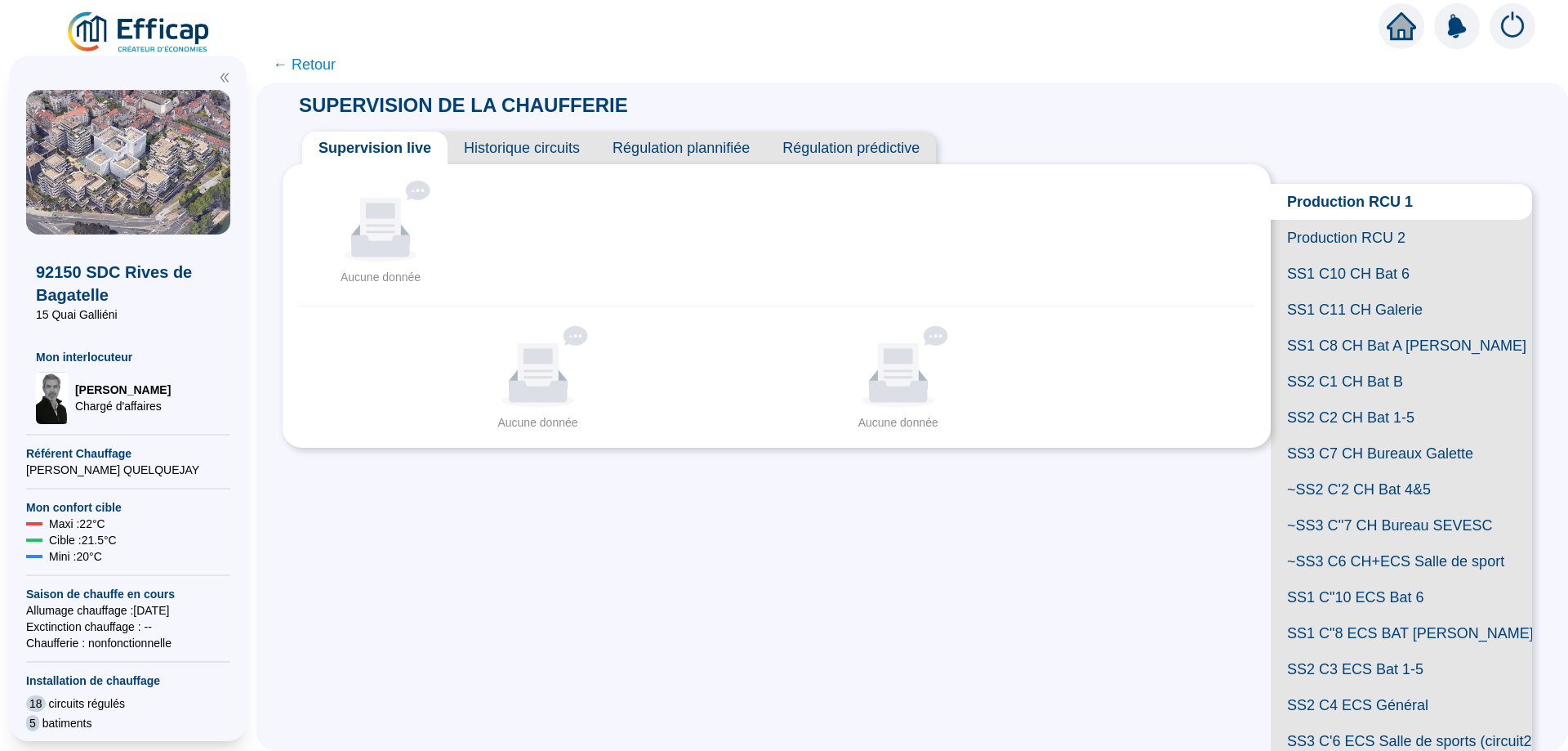
click at [659, 137] on span "Régulation plannifiée" at bounding box center [681, 148] width 170 height 33
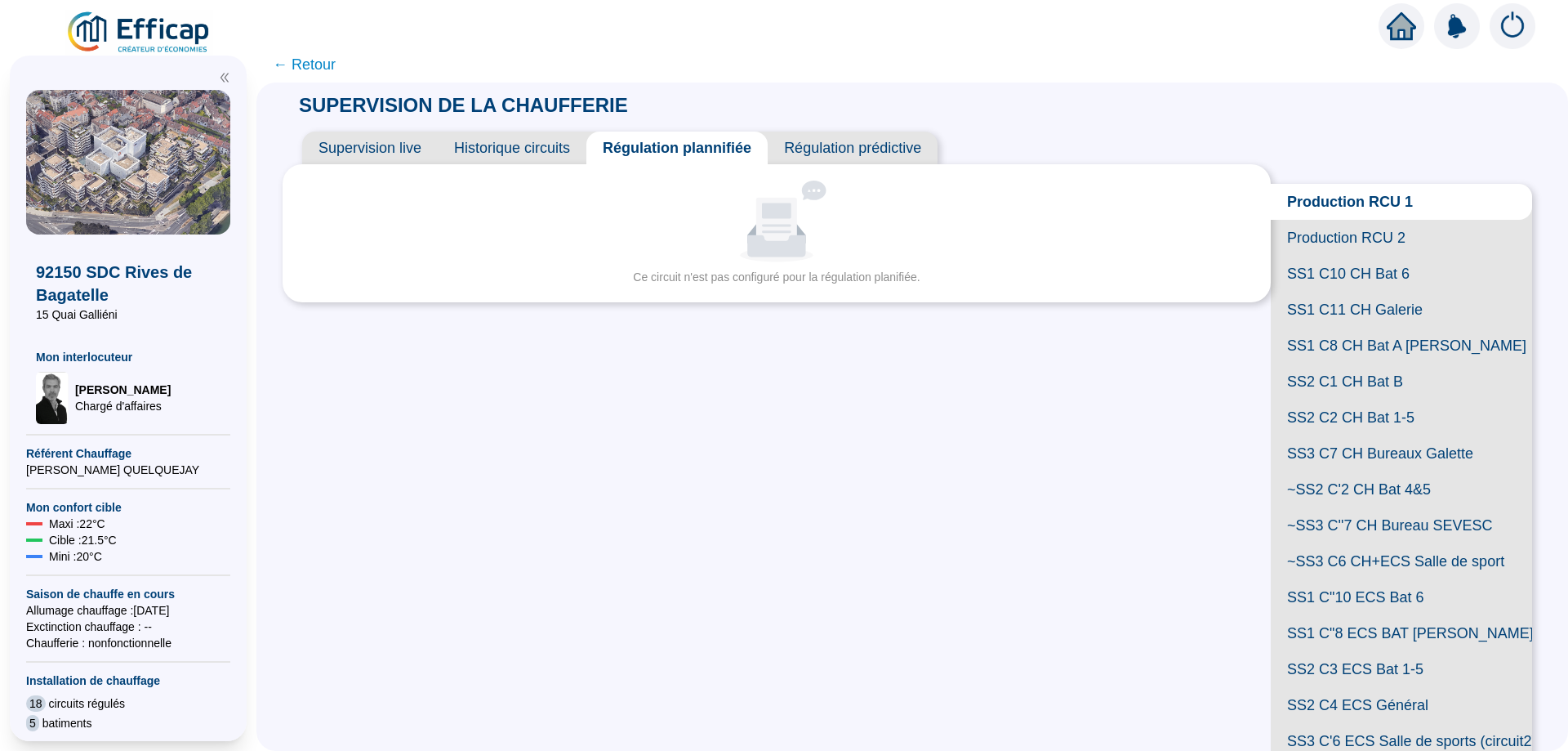
click at [545, 150] on span "Historique circuits" at bounding box center [512, 148] width 148 height 33
